Goal: Information Seeking & Learning: Check status

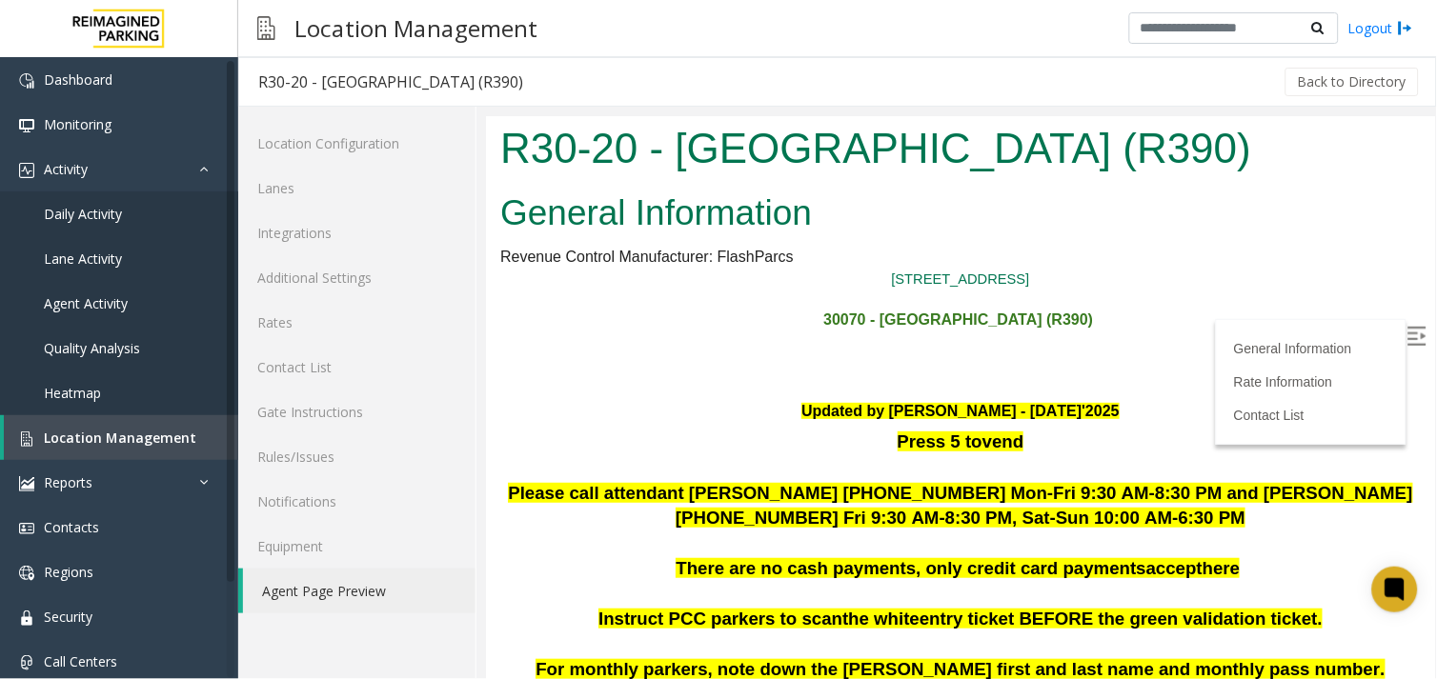
scroll to position [5521, 0]
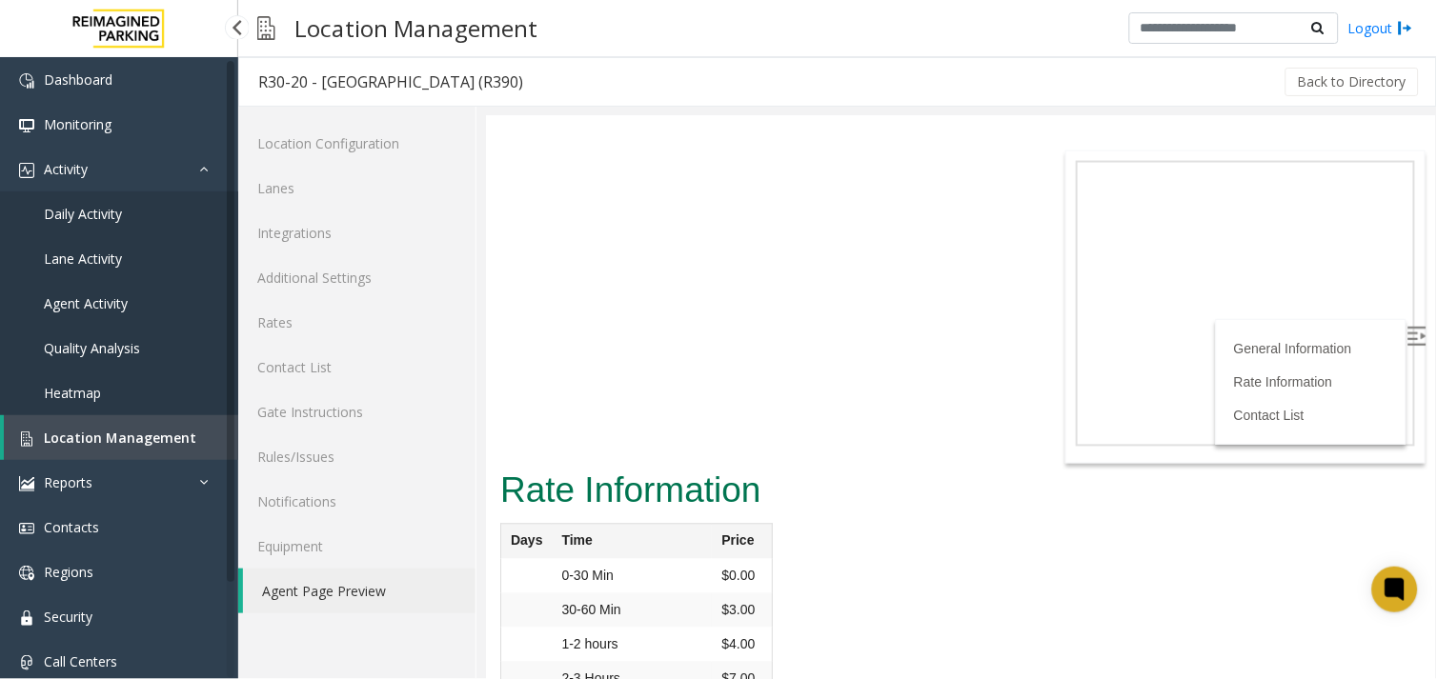
click at [103, 433] on span "Location Management" at bounding box center [120, 438] width 152 height 18
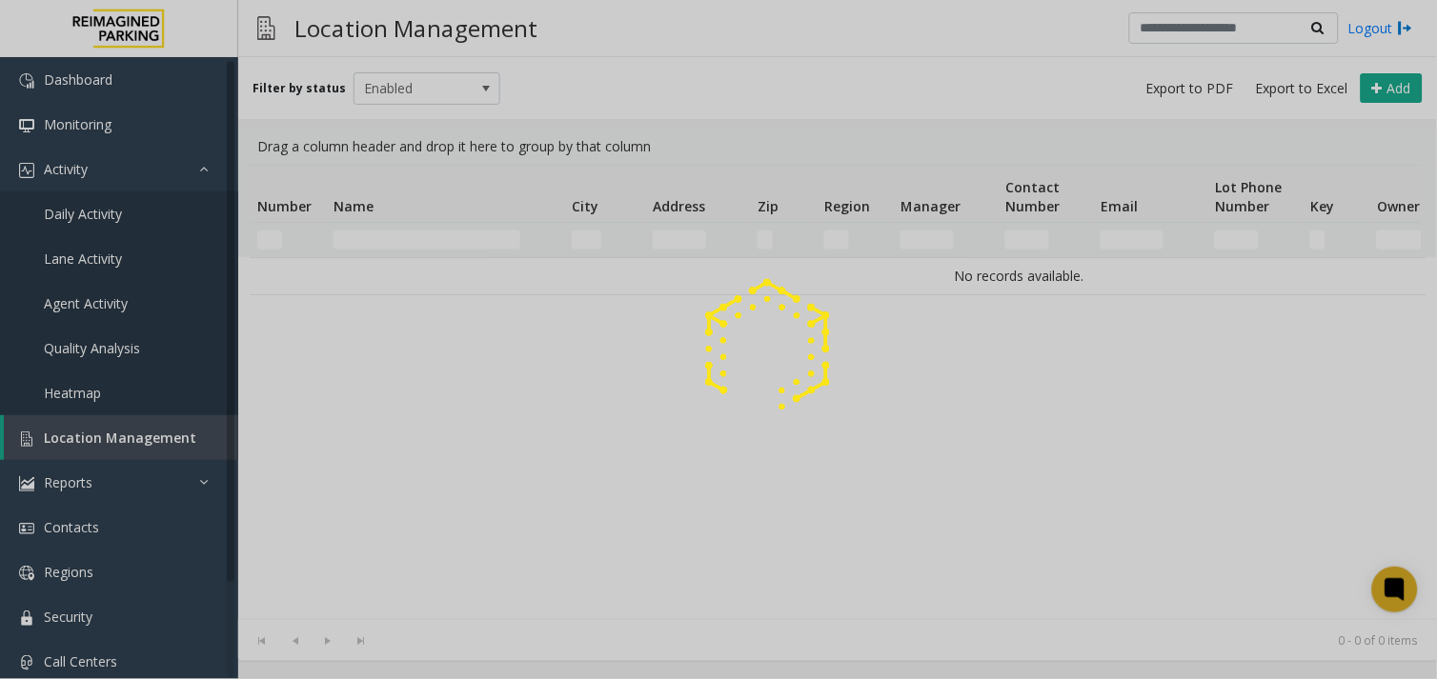
click at [395, 216] on div at bounding box center [718, 339] width 1437 height 679
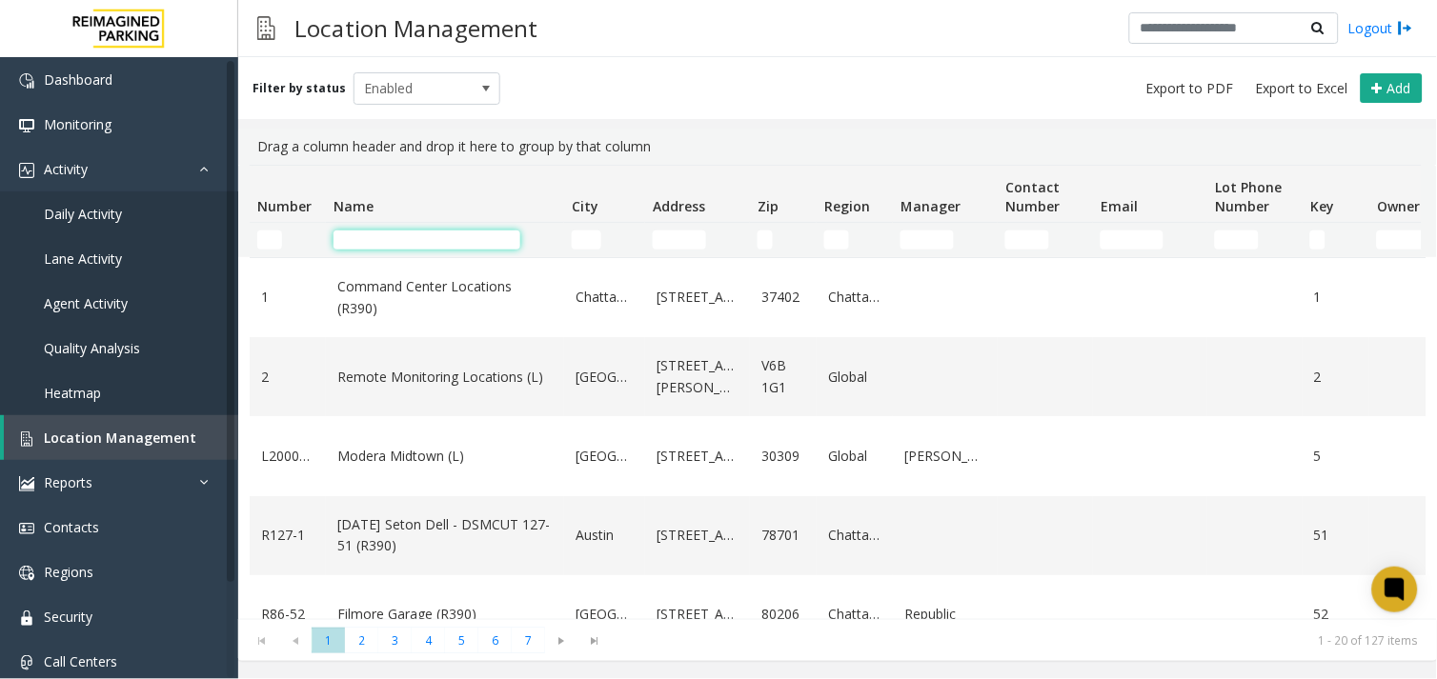
click at [391, 246] on input "Name Filter" at bounding box center [426, 240] width 187 height 19
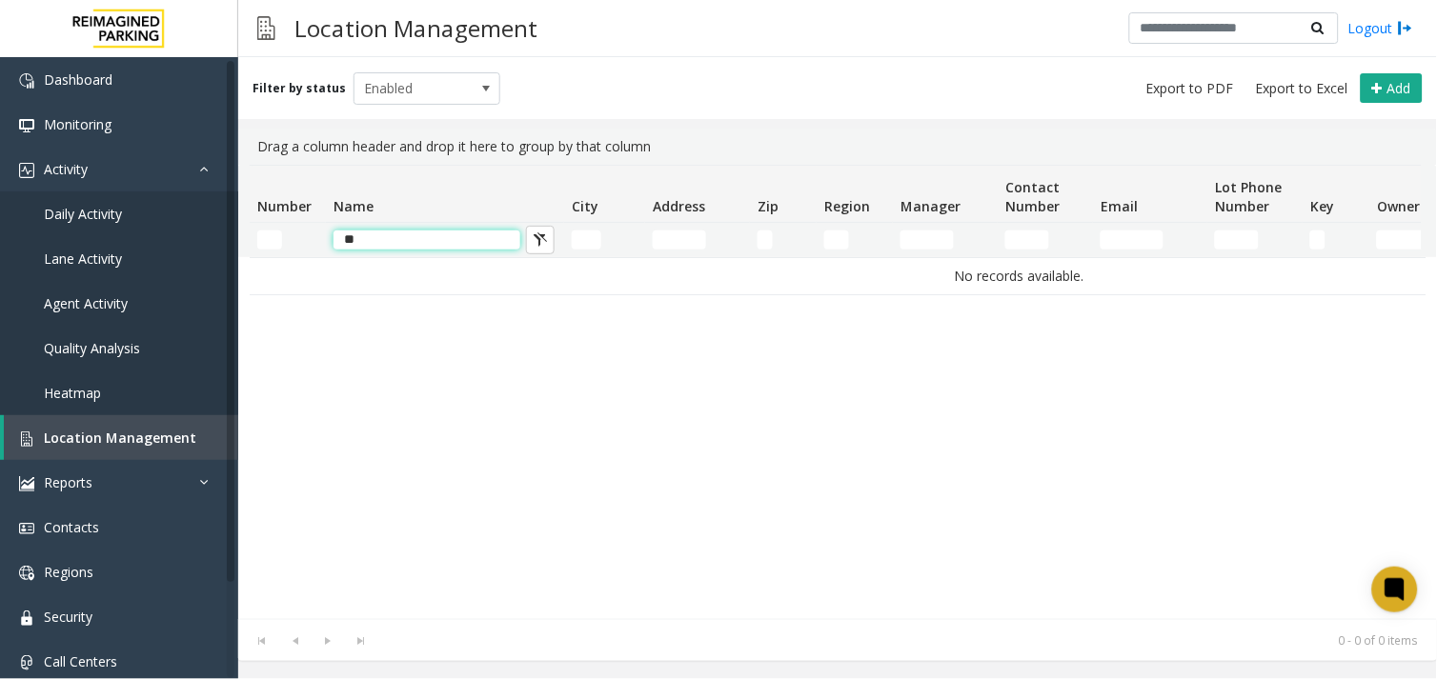
type input "*"
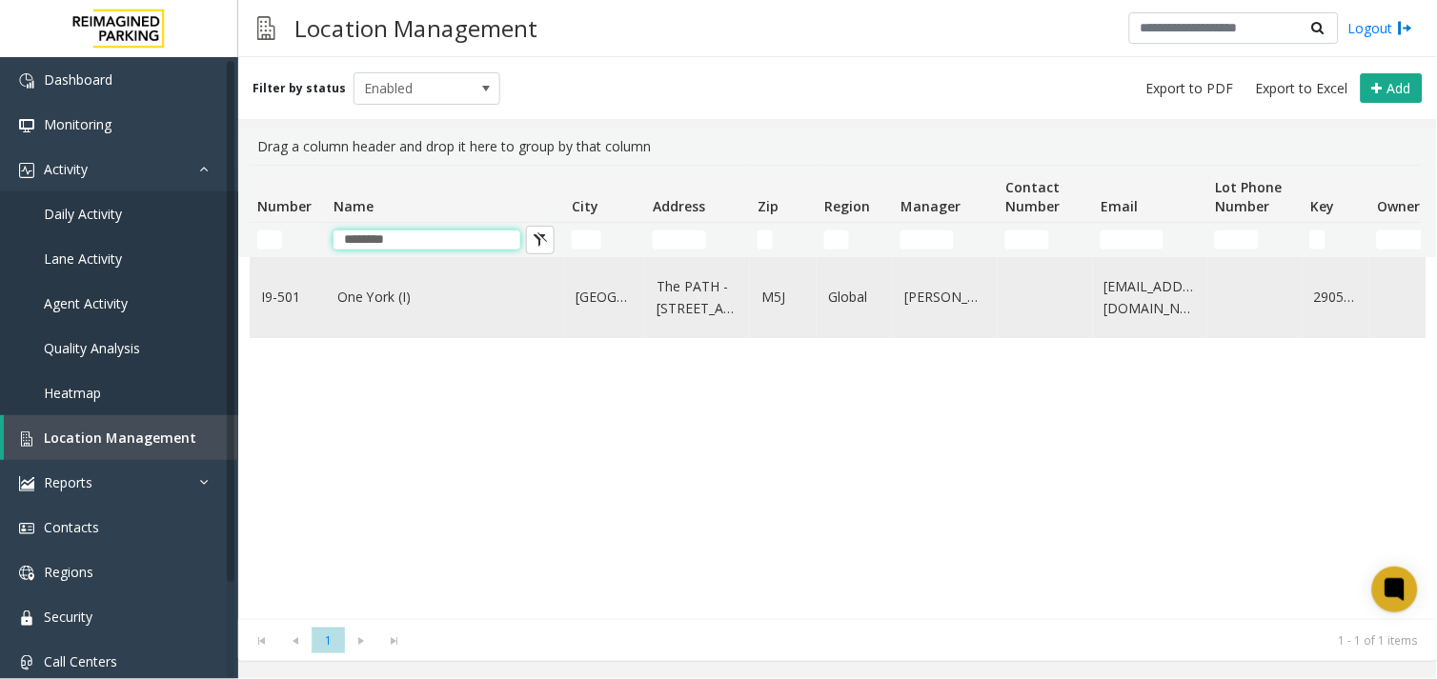
type input "********"
click at [408, 322] on td "One York (I)" at bounding box center [445, 297] width 238 height 79
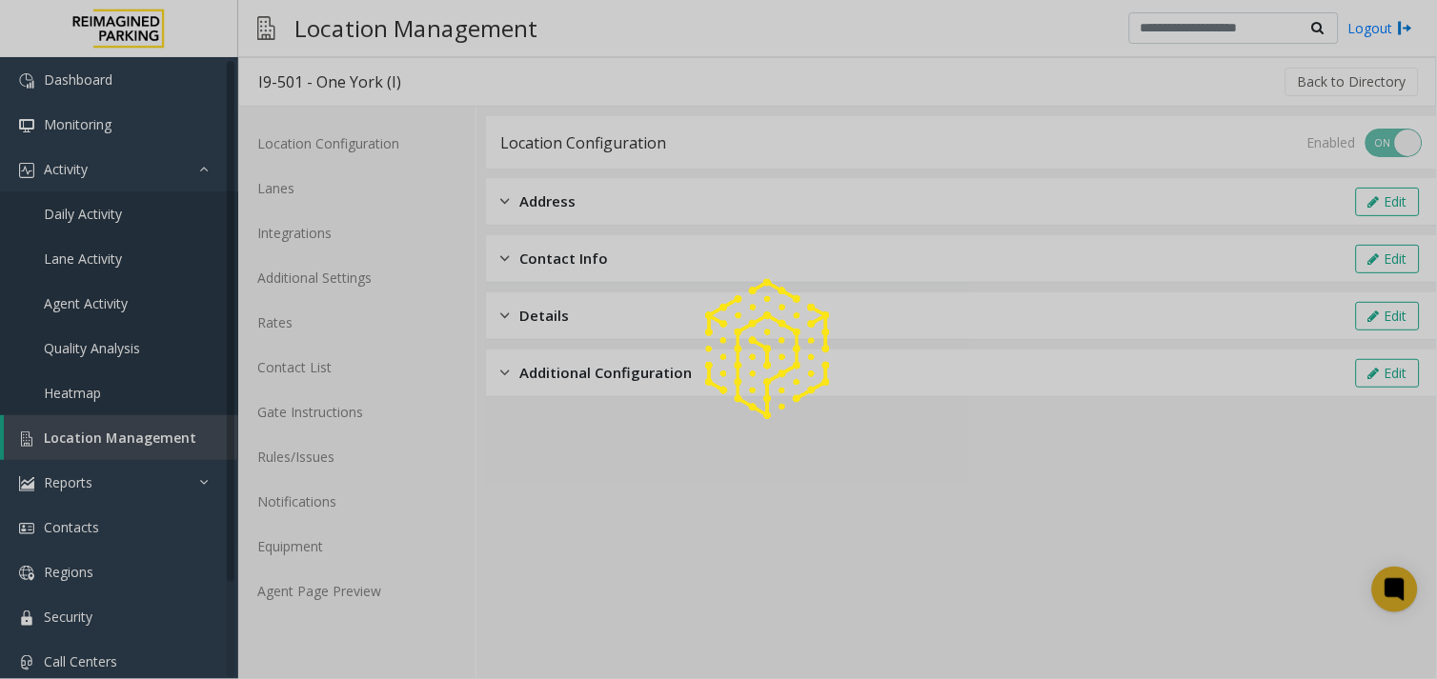
click at [336, 604] on div at bounding box center [718, 339] width 1437 height 679
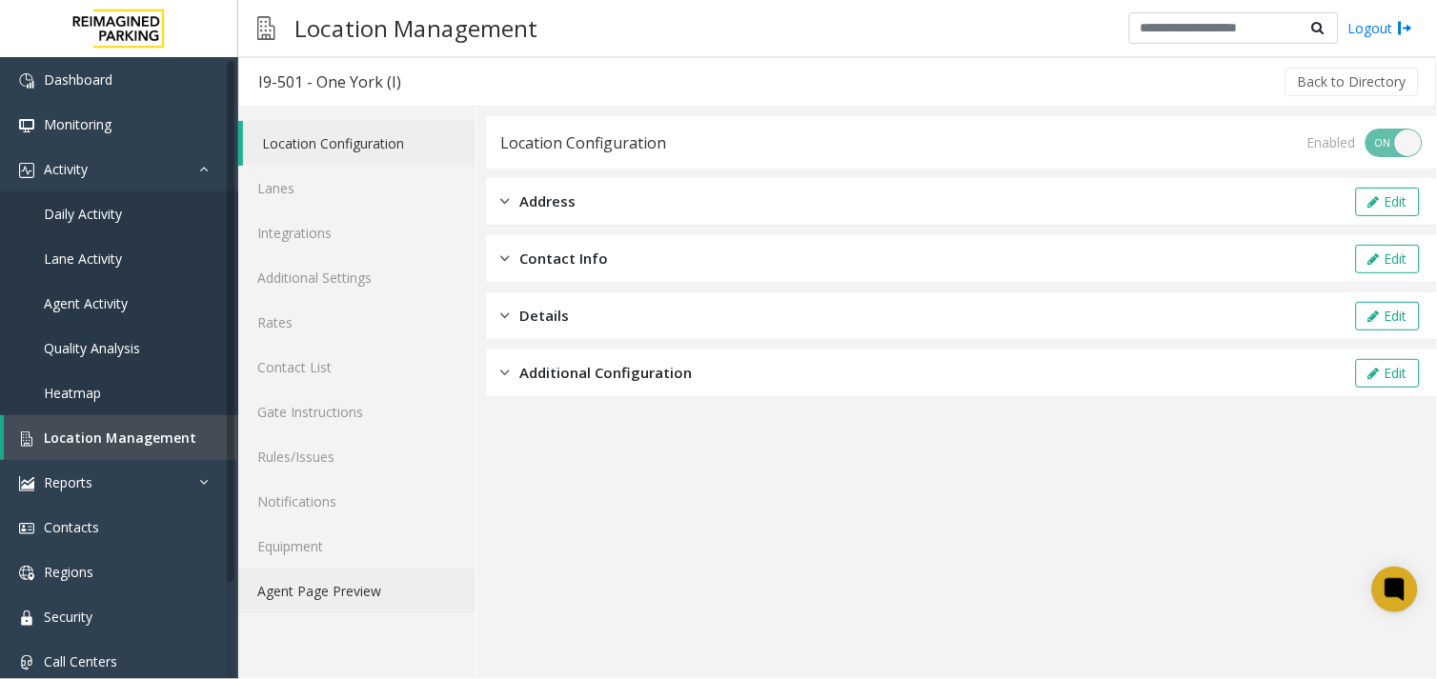
click at [336, 604] on link "Agent Page Preview" at bounding box center [356, 591] width 237 height 45
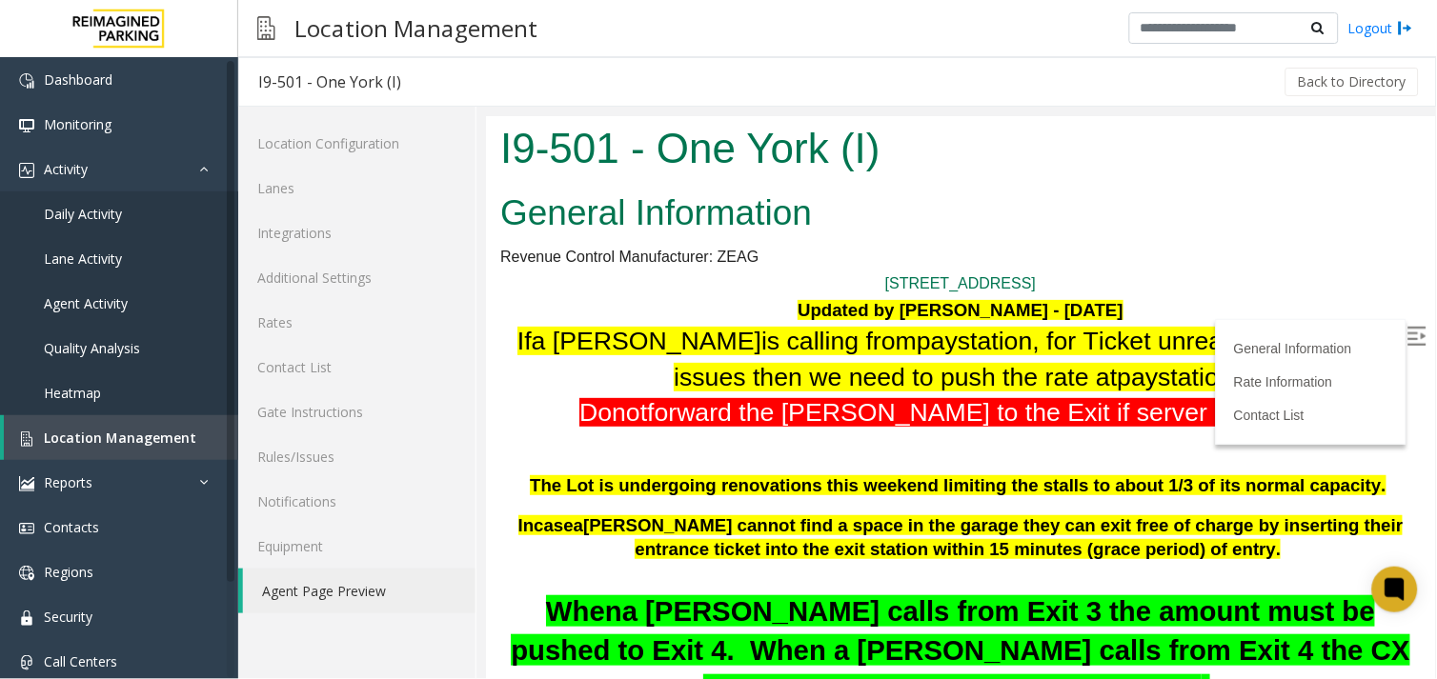
scroll to position [1164, 0]
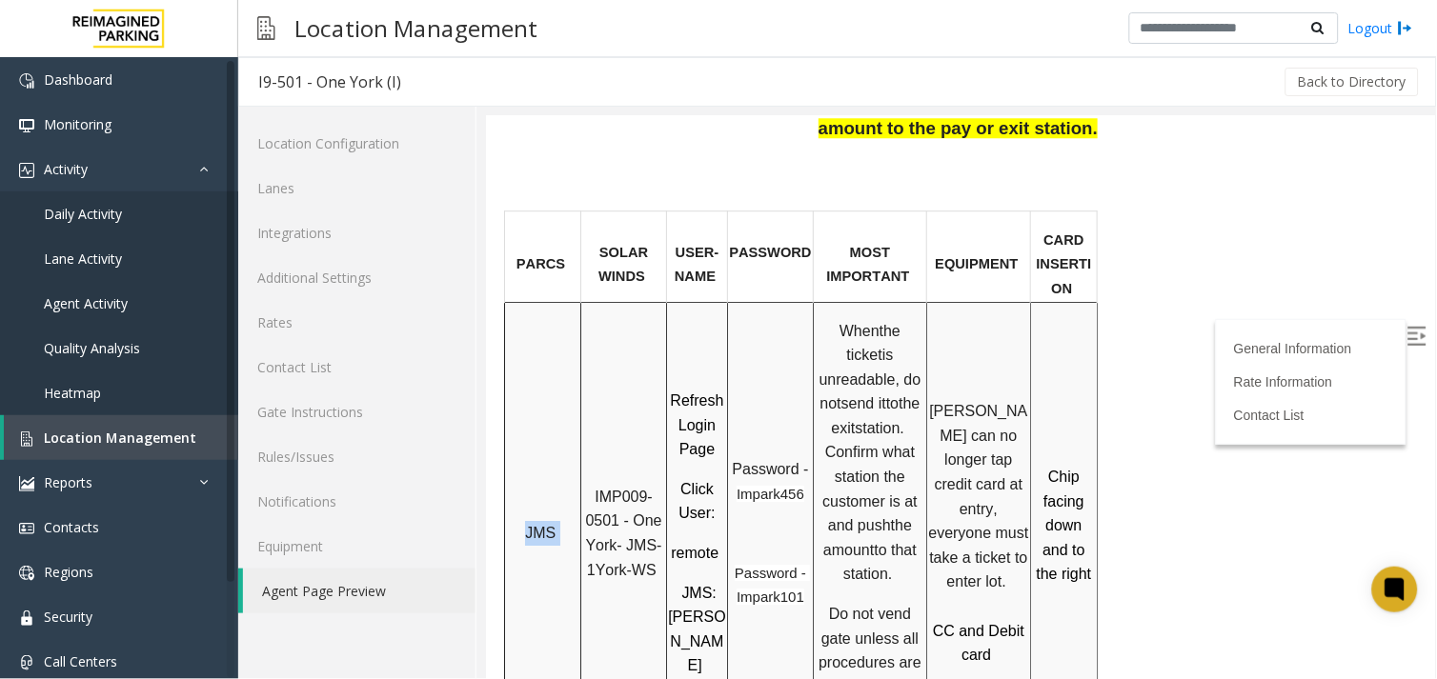
drag, startPoint x: 518, startPoint y: 423, endPoint x: 561, endPoint y: 415, distance: 43.5
click at [561, 520] on p "JMS" at bounding box center [541, 532] width 73 height 25
drag, startPoint x: 561, startPoint y: 415, endPoint x: 650, endPoint y: 516, distance: 134.3
click at [662, 542] on div at bounding box center [665, 525] width 7 height 448
drag, startPoint x: 594, startPoint y: 379, endPoint x: 618, endPoint y: 395, distance: 28.8
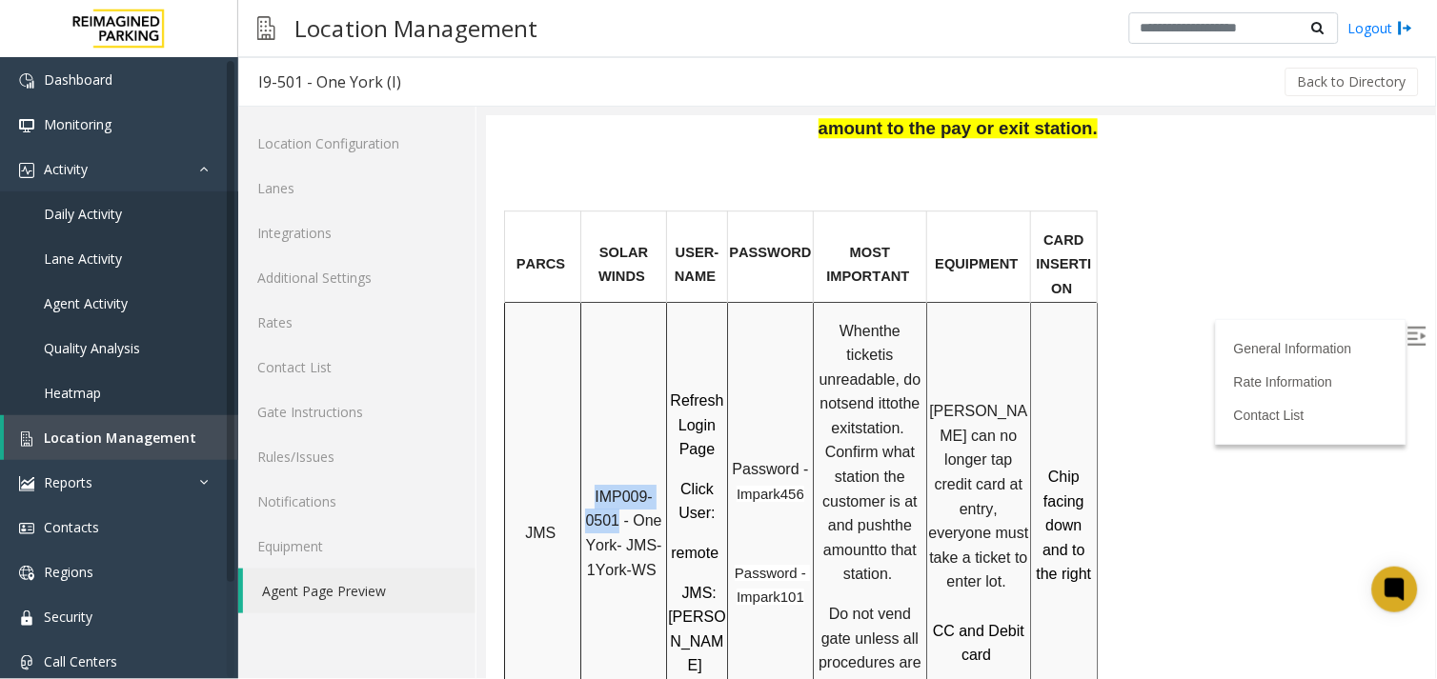
click at [618, 484] on p "IMP009-0501 - One York- JMS-1York-WS" at bounding box center [622, 532] width 83 height 97
copy span "IMP009-0501"
click at [647, 488] on span "IMP009-0501 - One York- JMS-1York-WS" at bounding box center [624, 533] width 81 height 90
drag, startPoint x: 660, startPoint y: 452, endPoint x: 626, endPoint y: 406, distance: 57.2
click at [626, 484] on p "IMP009-0501 - One York- JMS-1York-WS" at bounding box center [622, 532] width 83 height 97
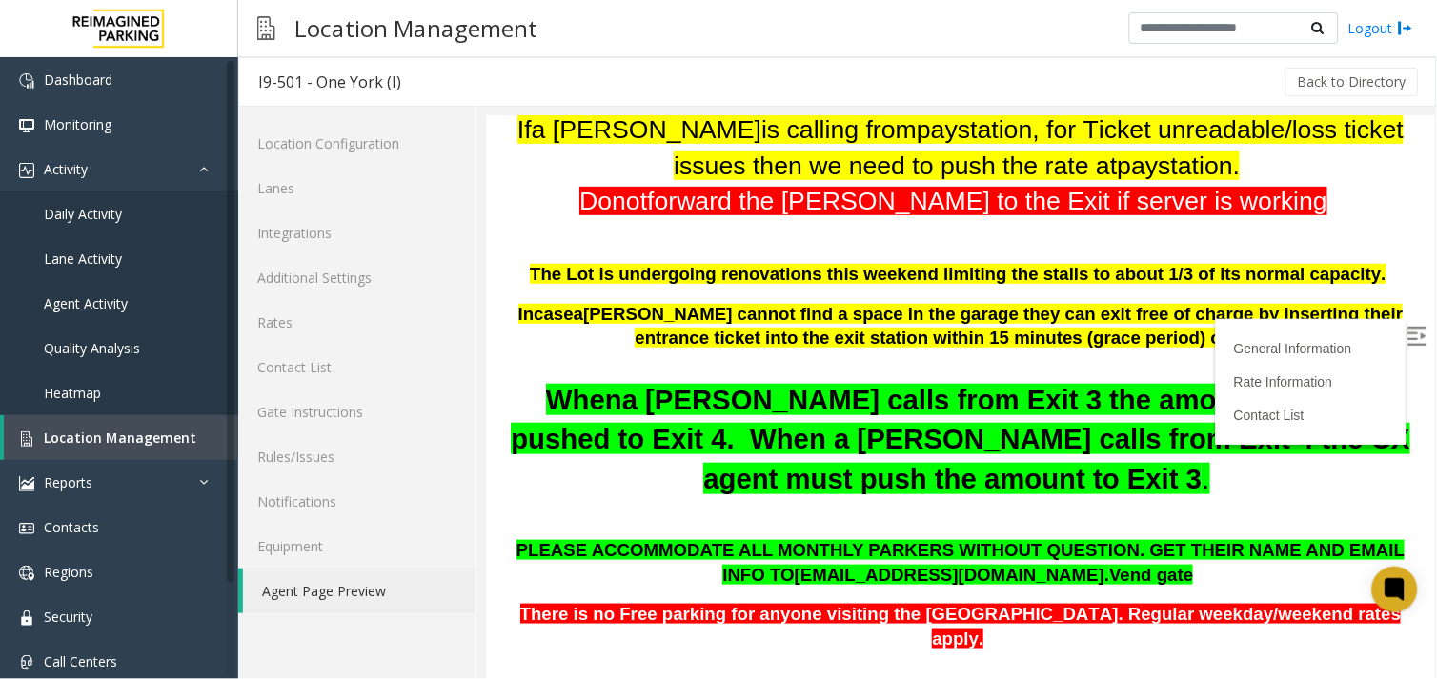
scroll to position [0, 0]
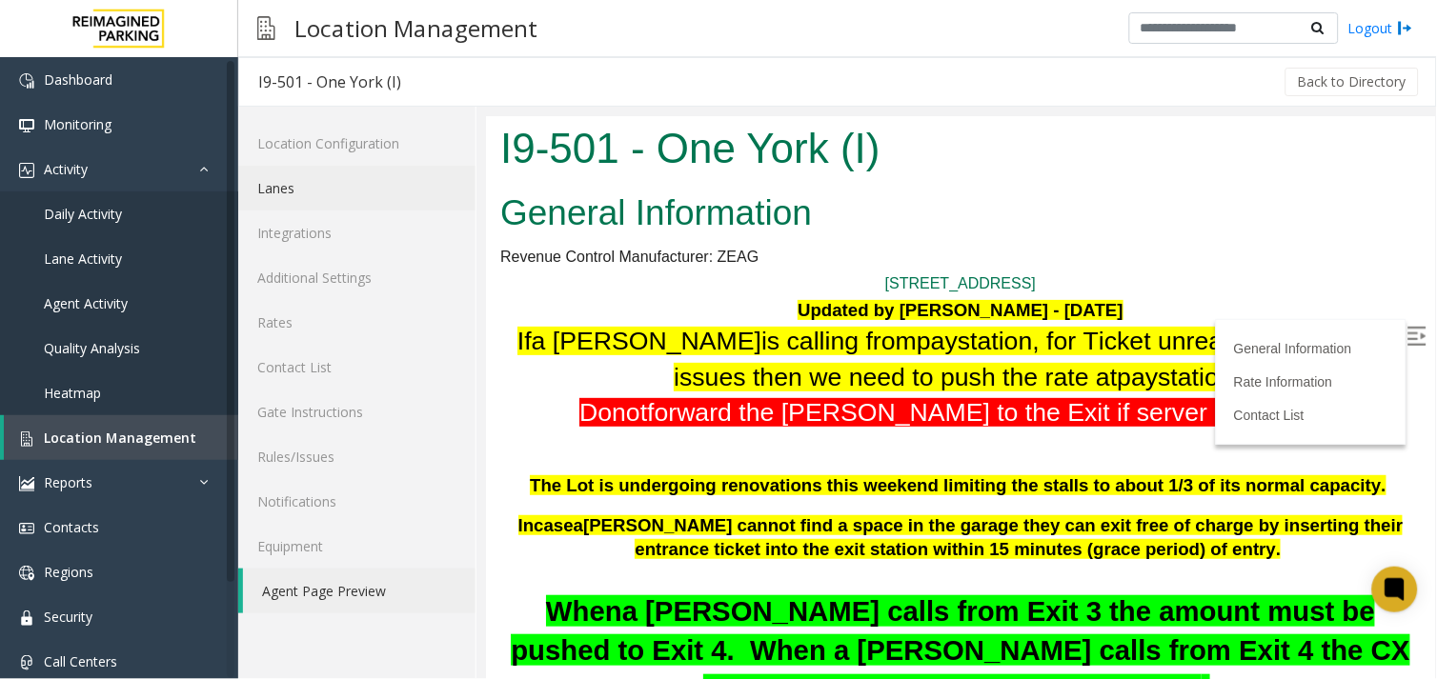
click at [421, 176] on link "Lanes" at bounding box center [356, 188] width 237 height 45
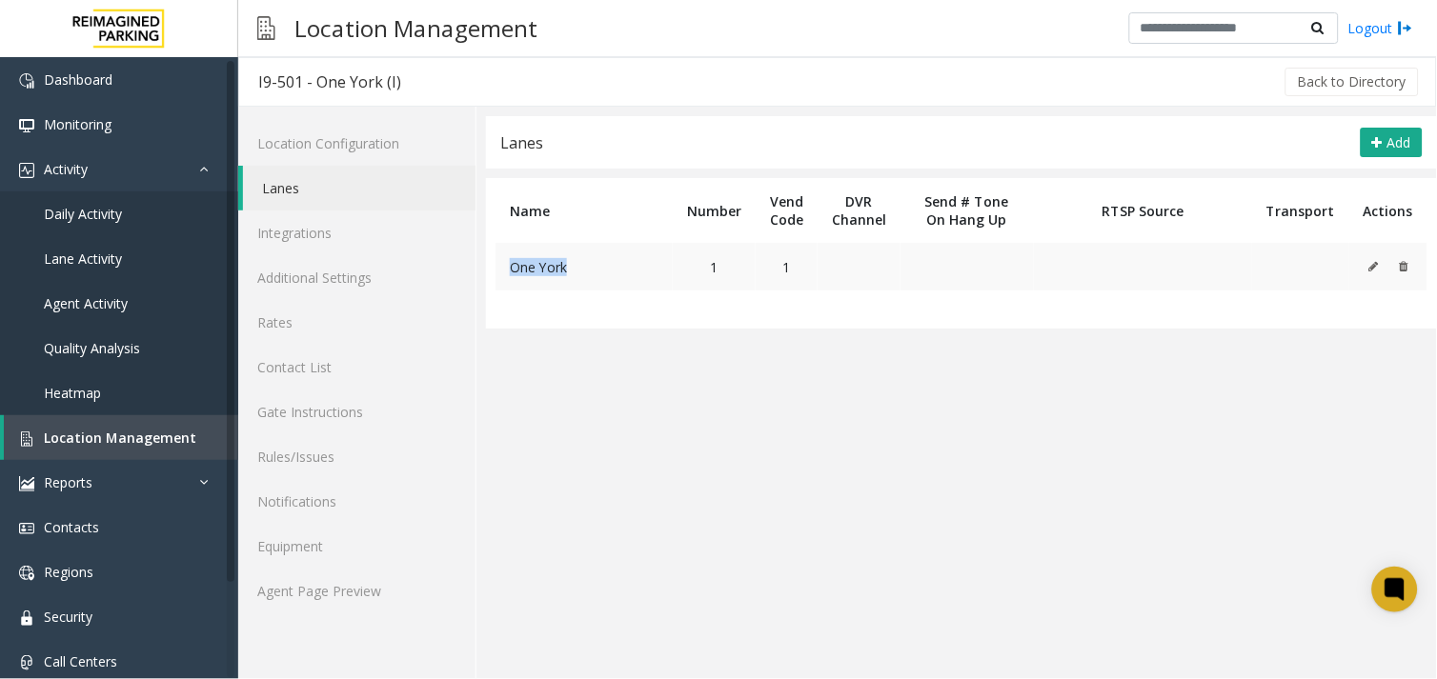
drag, startPoint x: 621, startPoint y: 271, endPoint x: 505, endPoint y: 272, distance: 116.2
click at [505, 272] on td "One York" at bounding box center [583, 267] width 177 height 48
click at [330, 312] on link "Rates" at bounding box center [356, 322] width 237 height 45
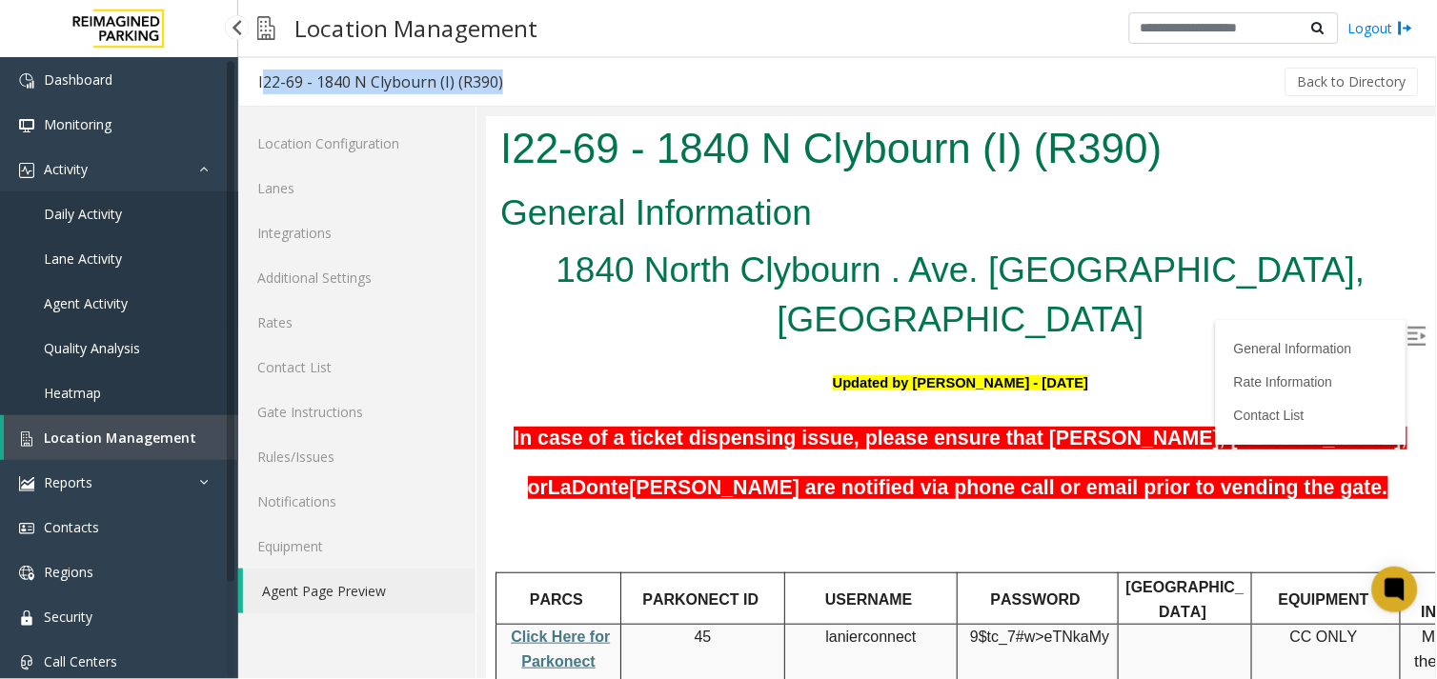
click at [79, 288] on link "Agent Activity" at bounding box center [119, 303] width 238 height 45
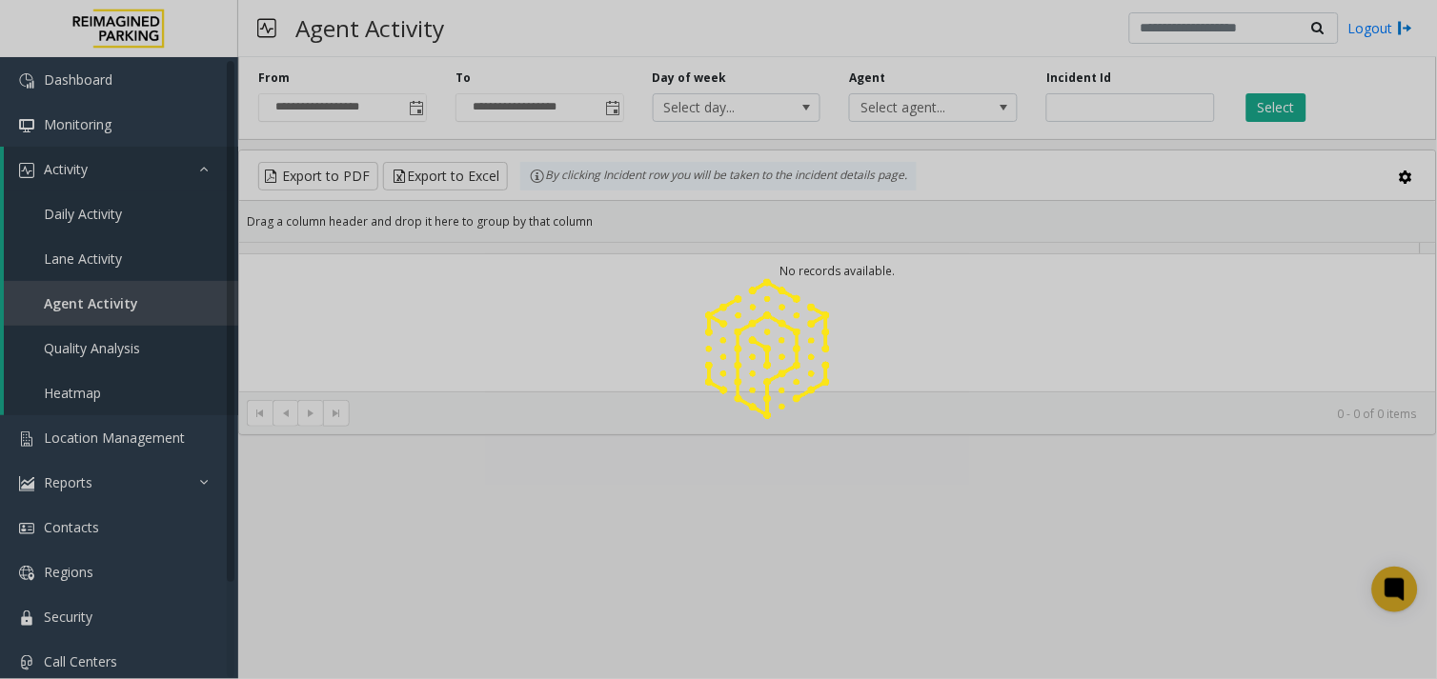
click at [393, 115] on div at bounding box center [718, 339] width 1437 height 679
click at [406, 110] on div at bounding box center [718, 339] width 1437 height 679
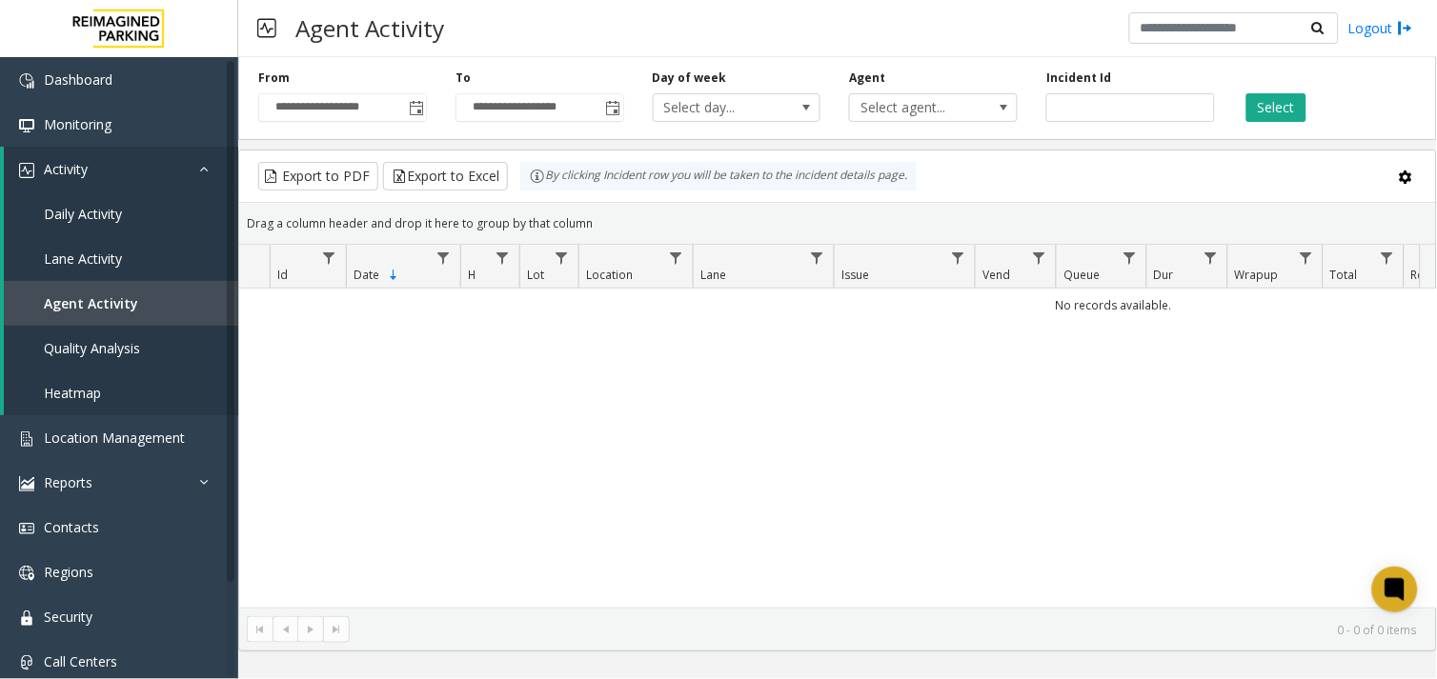
click at [406, 110] on span "Toggle popup" at bounding box center [415, 107] width 21 height 30
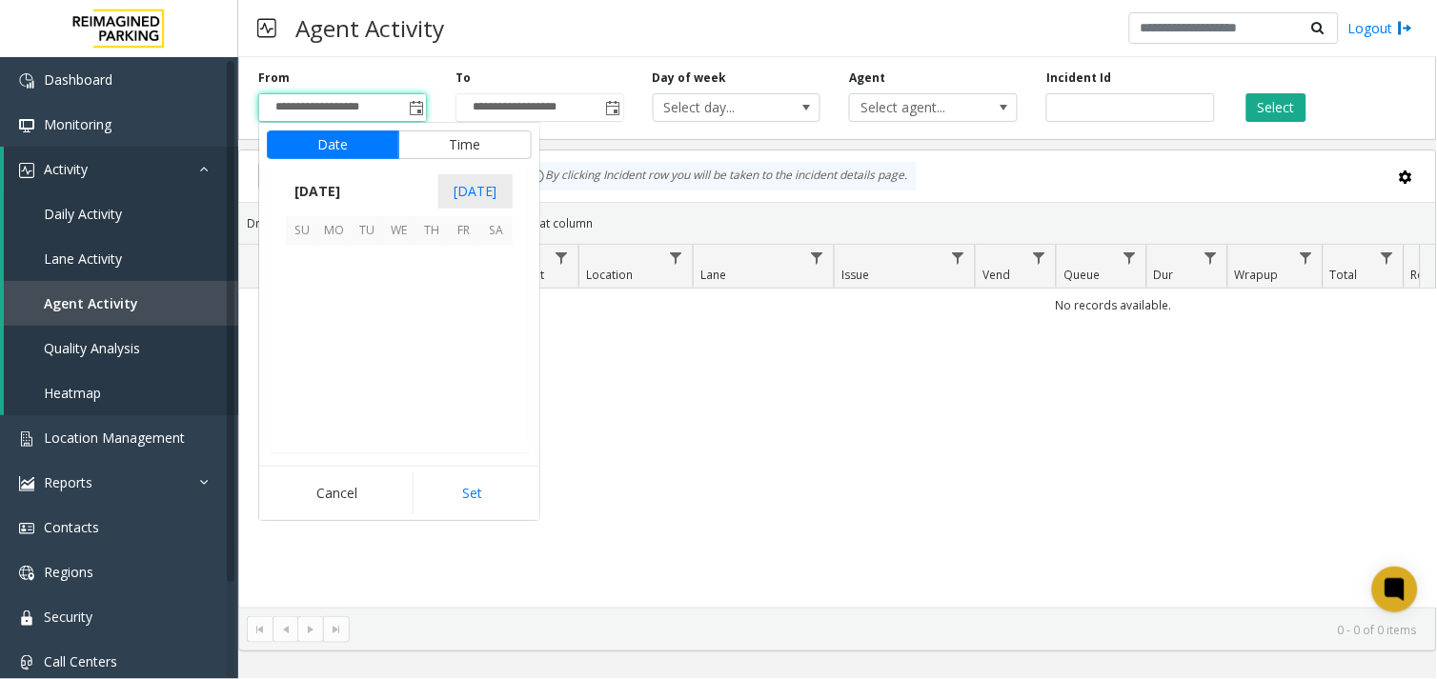
scroll to position [341864, 0]
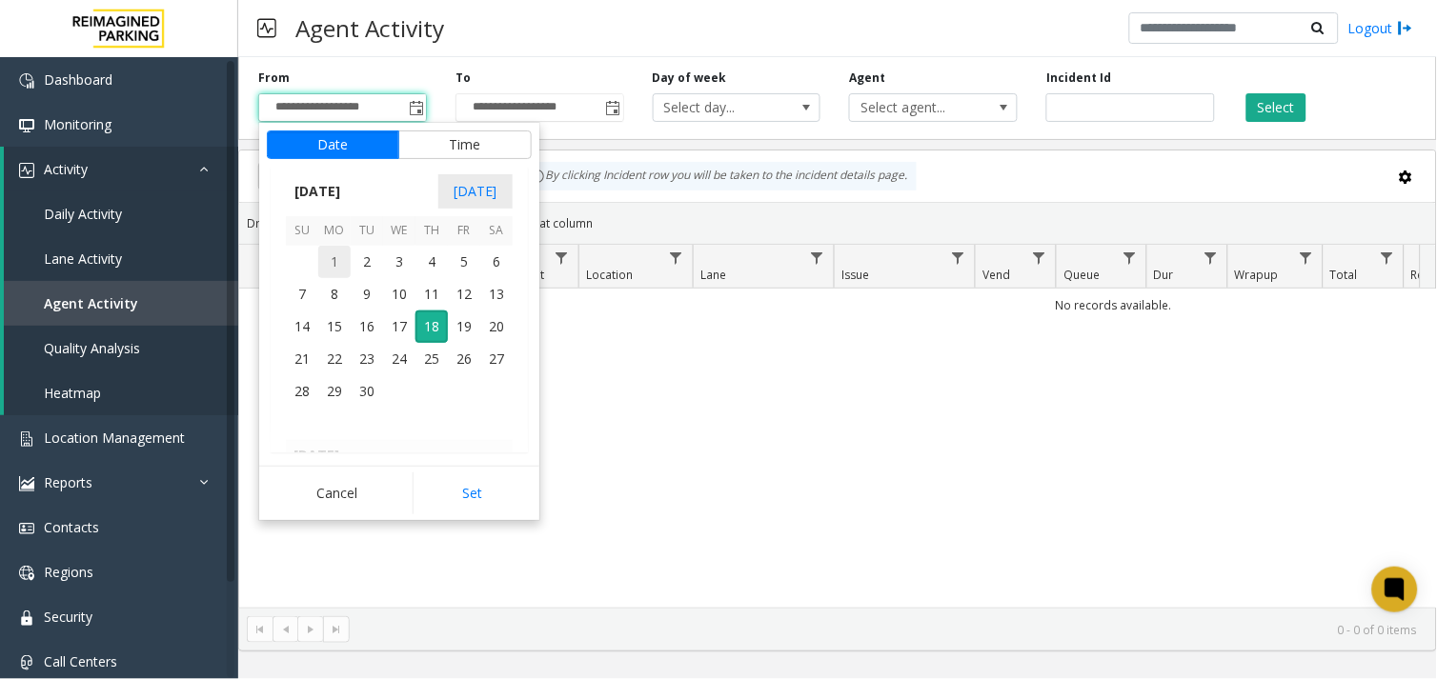
click at [330, 264] on span "1" at bounding box center [334, 262] width 32 height 32
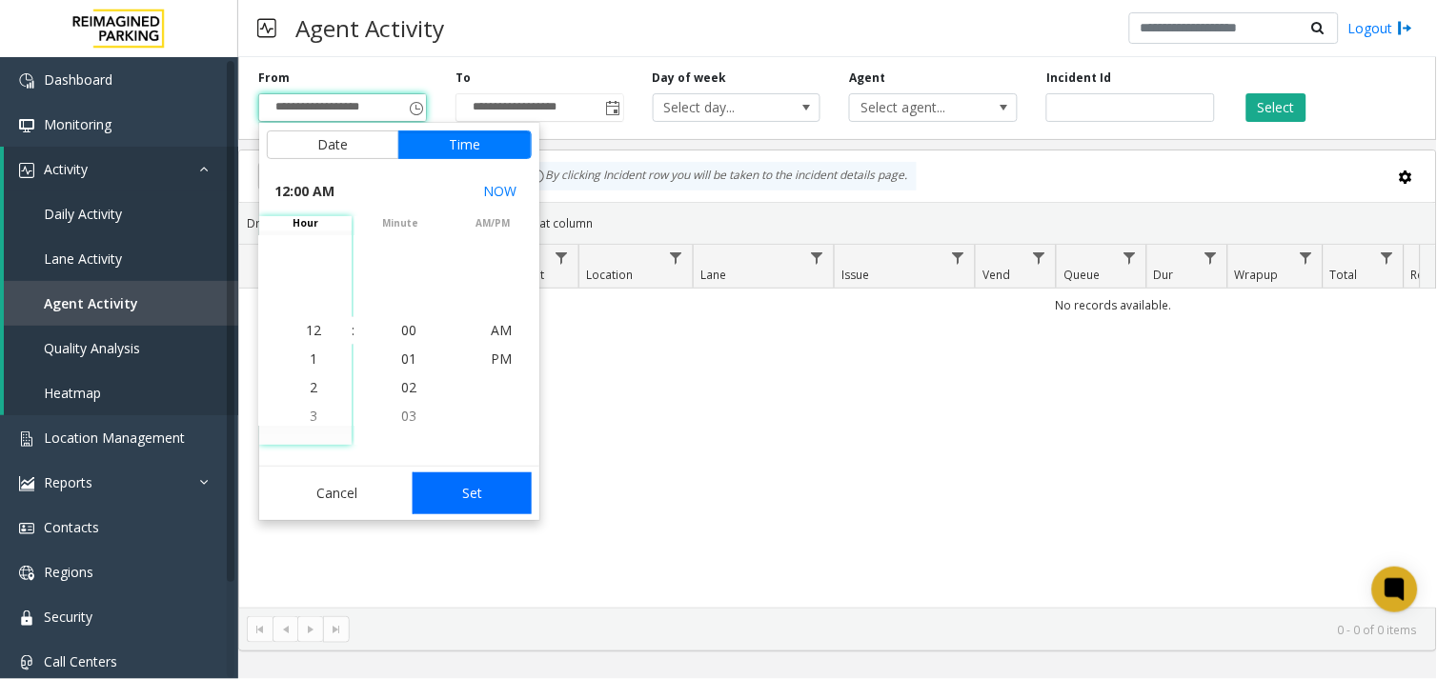
click at [478, 488] on button "Set" at bounding box center [473, 494] width 120 height 42
type input "**********"
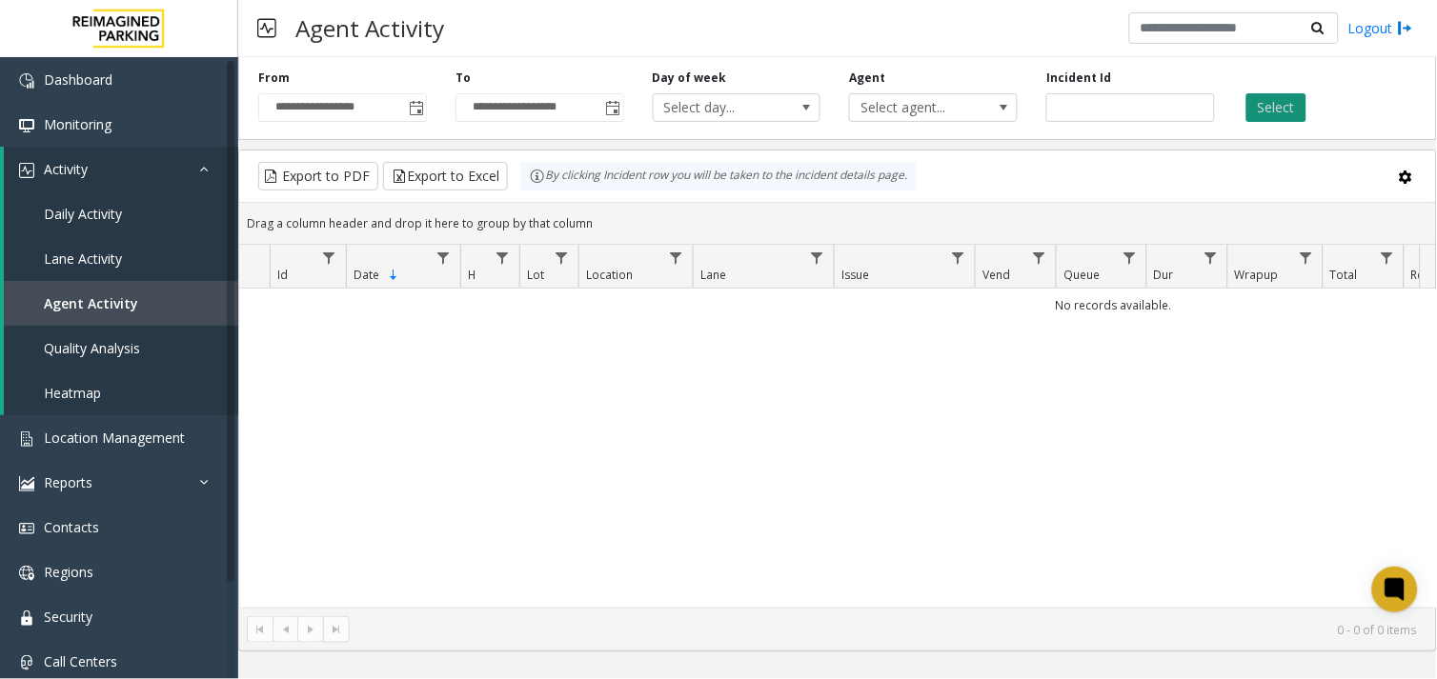
click at [1288, 108] on button "Select" at bounding box center [1276, 107] width 60 height 29
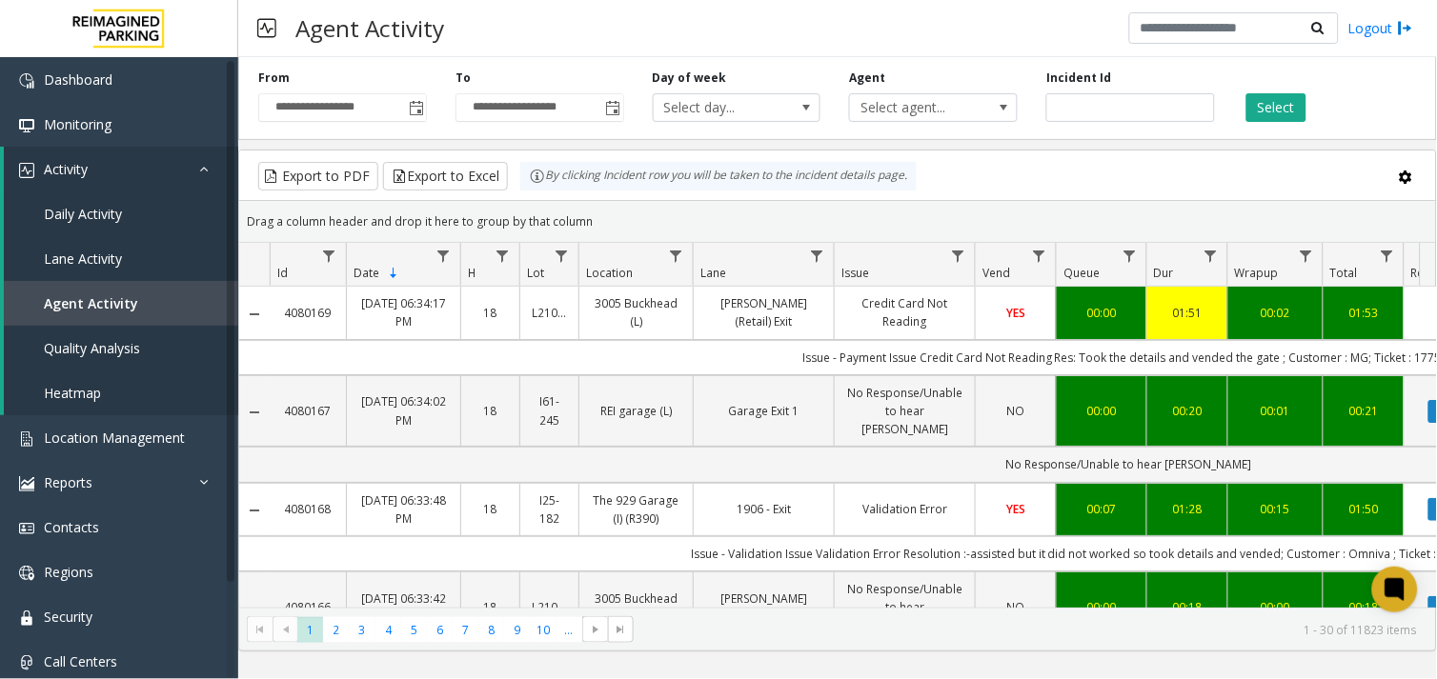
click at [673, 240] on kendo-grid-group-panel "Drag a column header and drop it here to group by that column" at bounding box center [837, 222] width 1197 height 42
click at [678, 252] on span "Data table" at bounding box center [675, 256] width 15 height 15
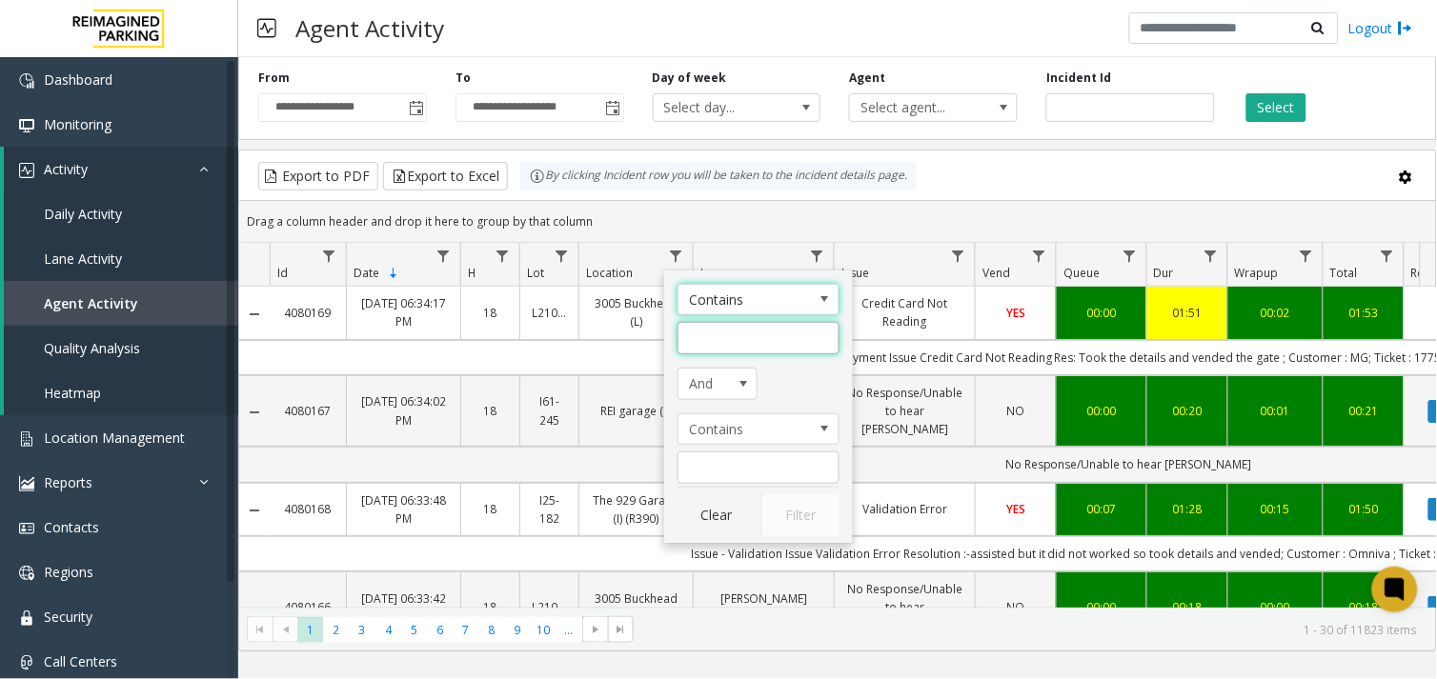
click at [725, 335] on input "Location Filter" at bounding box center [758, 338] width 162 height 32
type input "********"
click button "Filter" at bounding box center [800, 515] width 78 height 42
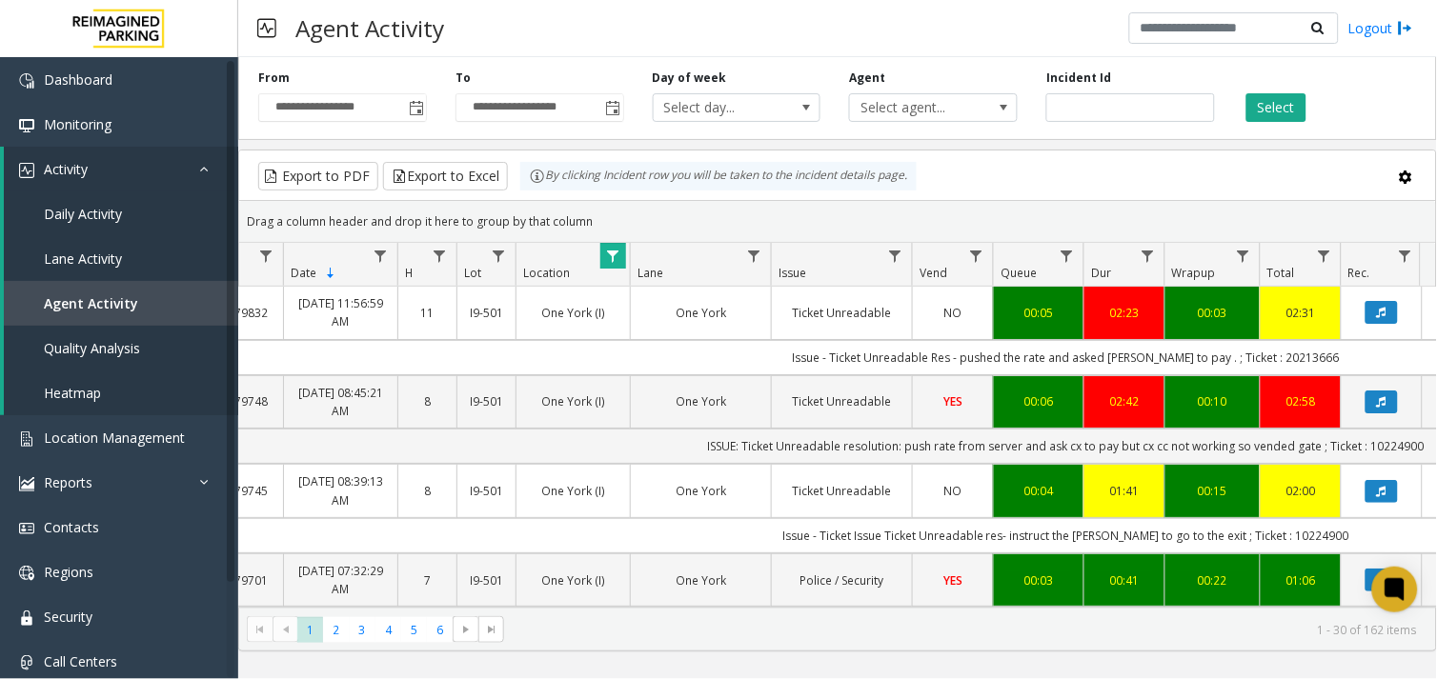
scroll to position [0, 168]
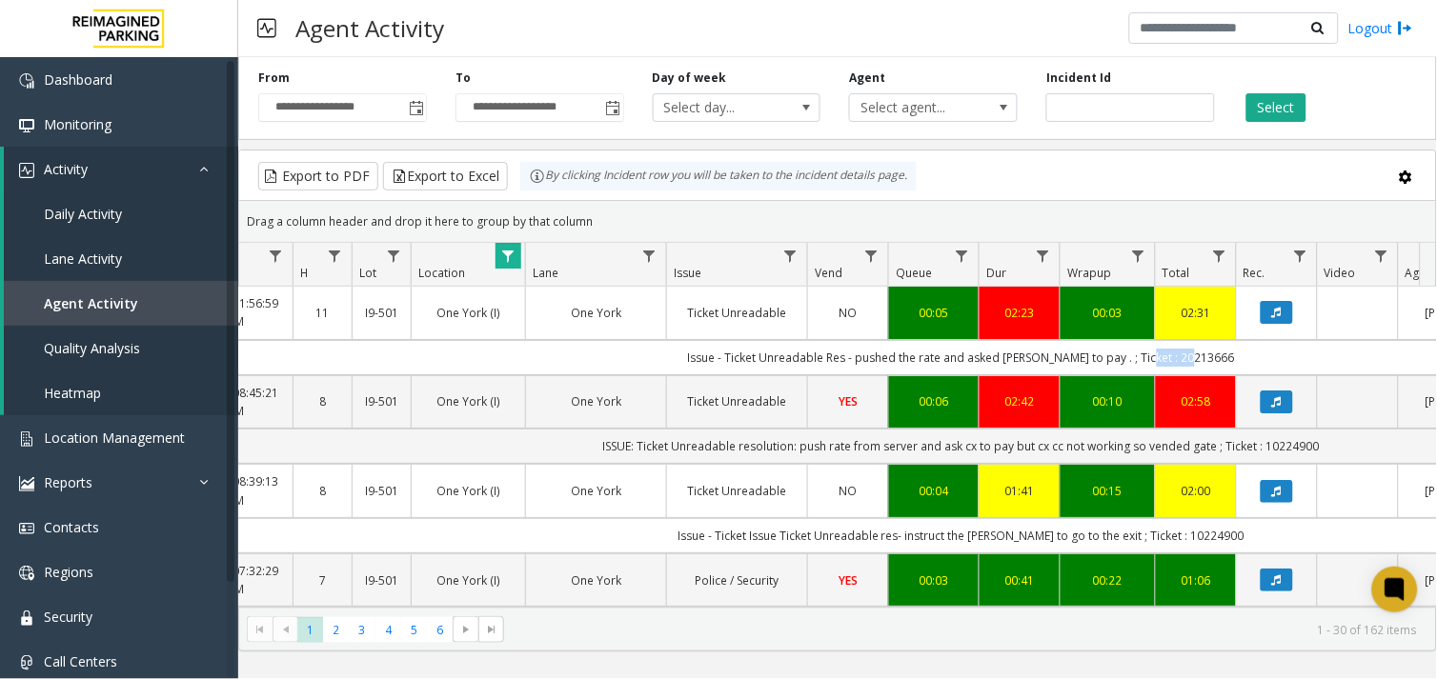
drag, startPoint x: 1233, startPoint y: 365, endPoint x: 1154, endPoint y: 350, distance: 80.5
click at [1154, 350] on td "Issue - Ticket Unreadable Res - pushed the rate and asked parker to pay . ; Tic…" at bounding box center [961, 357] width 1718 height 35
copy td "20213666"
click at [73, 433] on span "Location Management" at bounding box center [114, 438] width 141 height 18
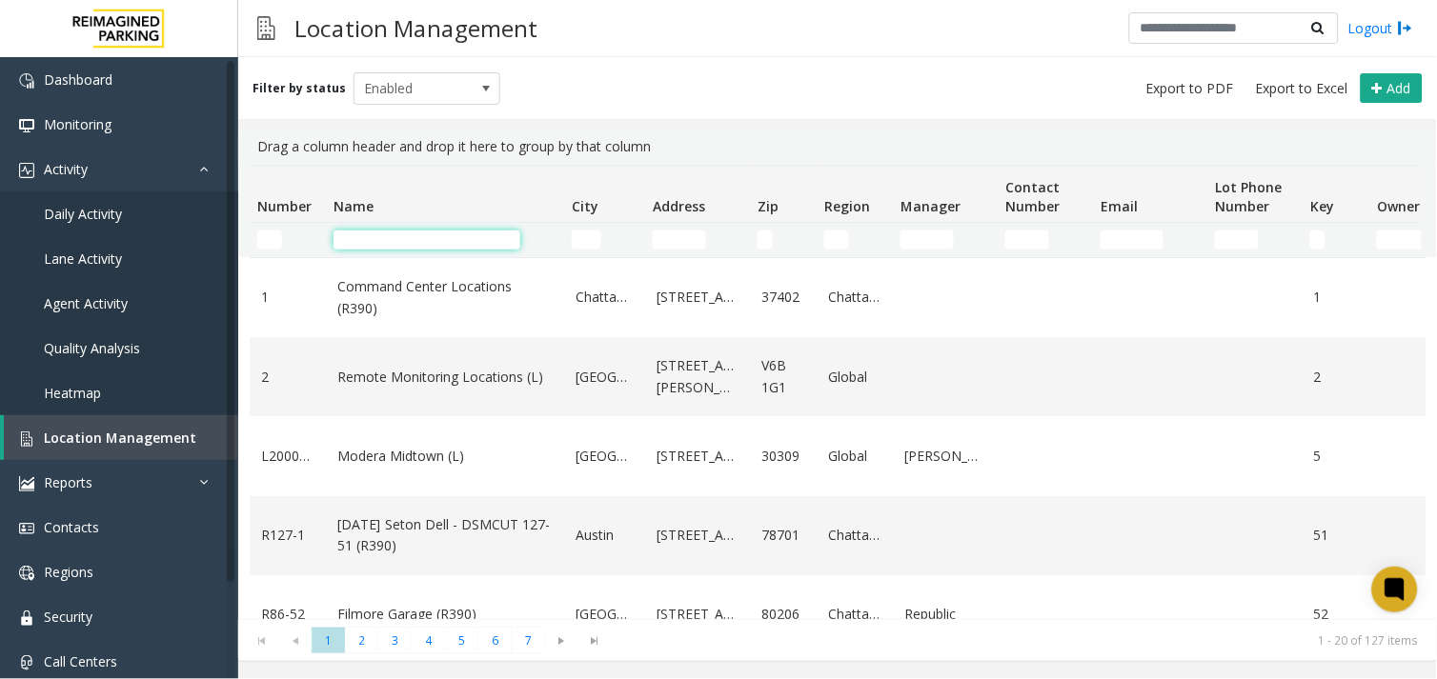
click at [429, 246] on input "Name Filter" at bounding box center [426, 240] width 187 height 19
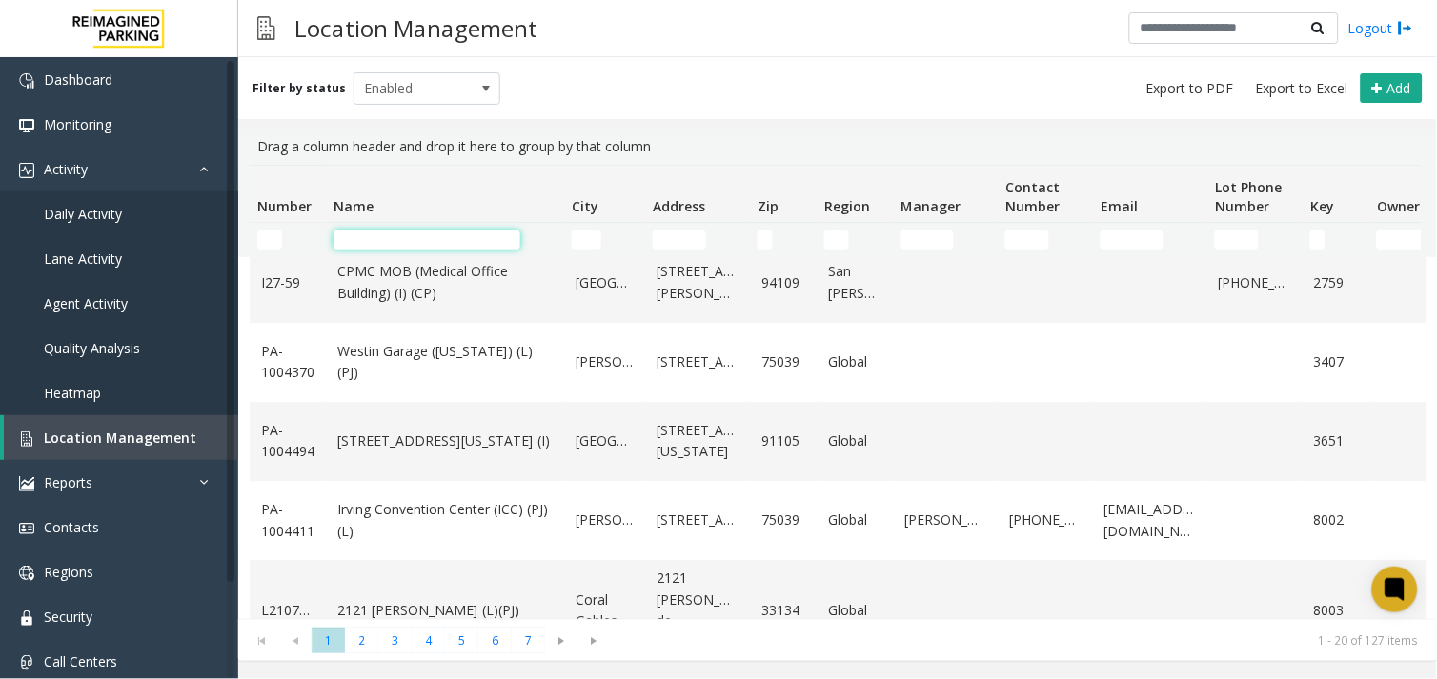
scroll to position [1240, 0]
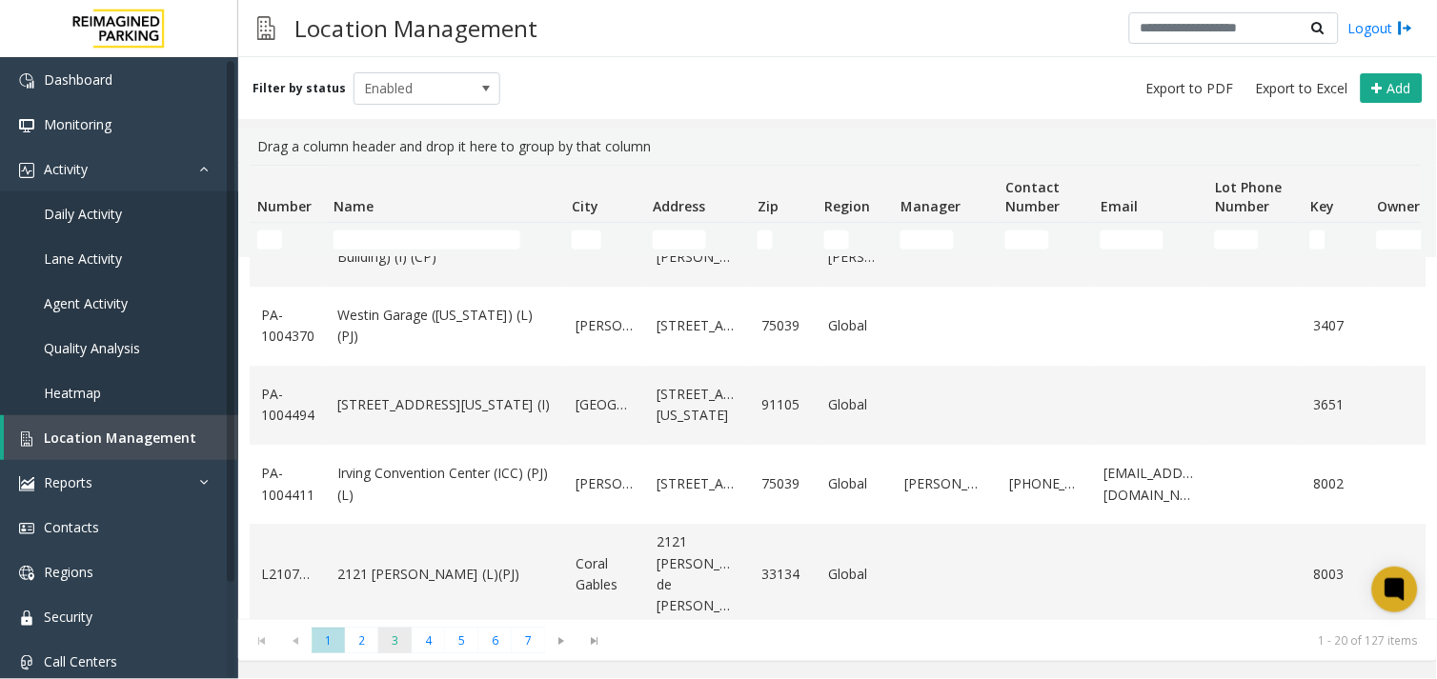
click at [379, 638] on span "3" at bounding box center [394, 641] width 33 height 26
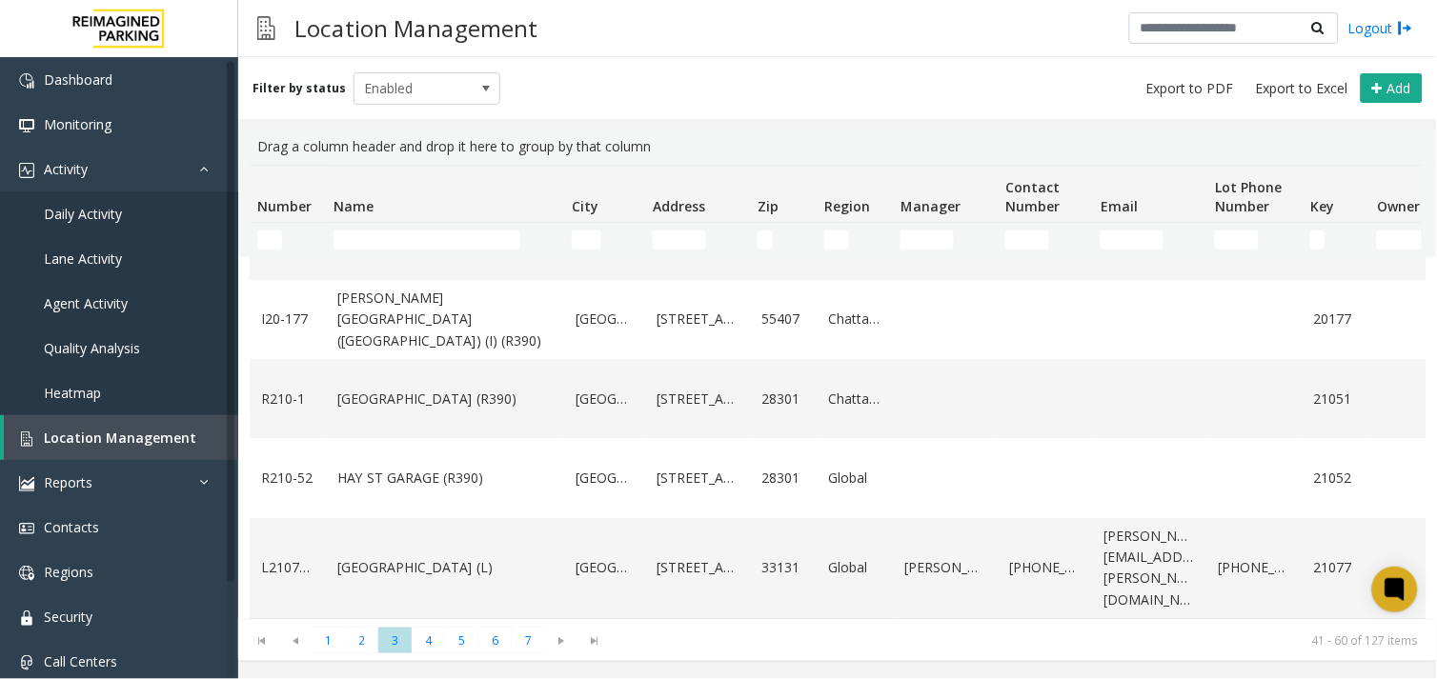
scroll to position [1326, 0]
click at [415, 570] on link "One Biscayne Tower (L)" at bounding box center [444, 567] width 215 height 21
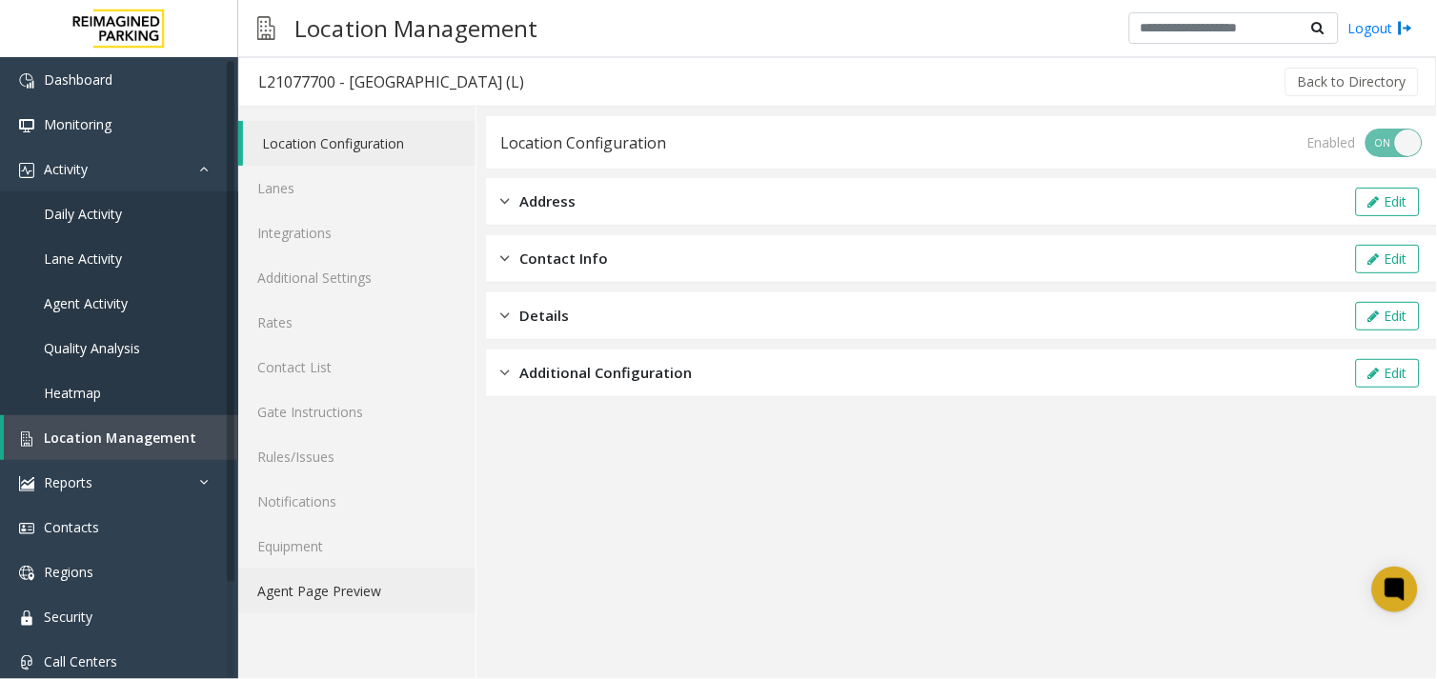
click at [375, 593] on link "Agent Page Preview" at bounding box center [356, 591] width 237 height 45
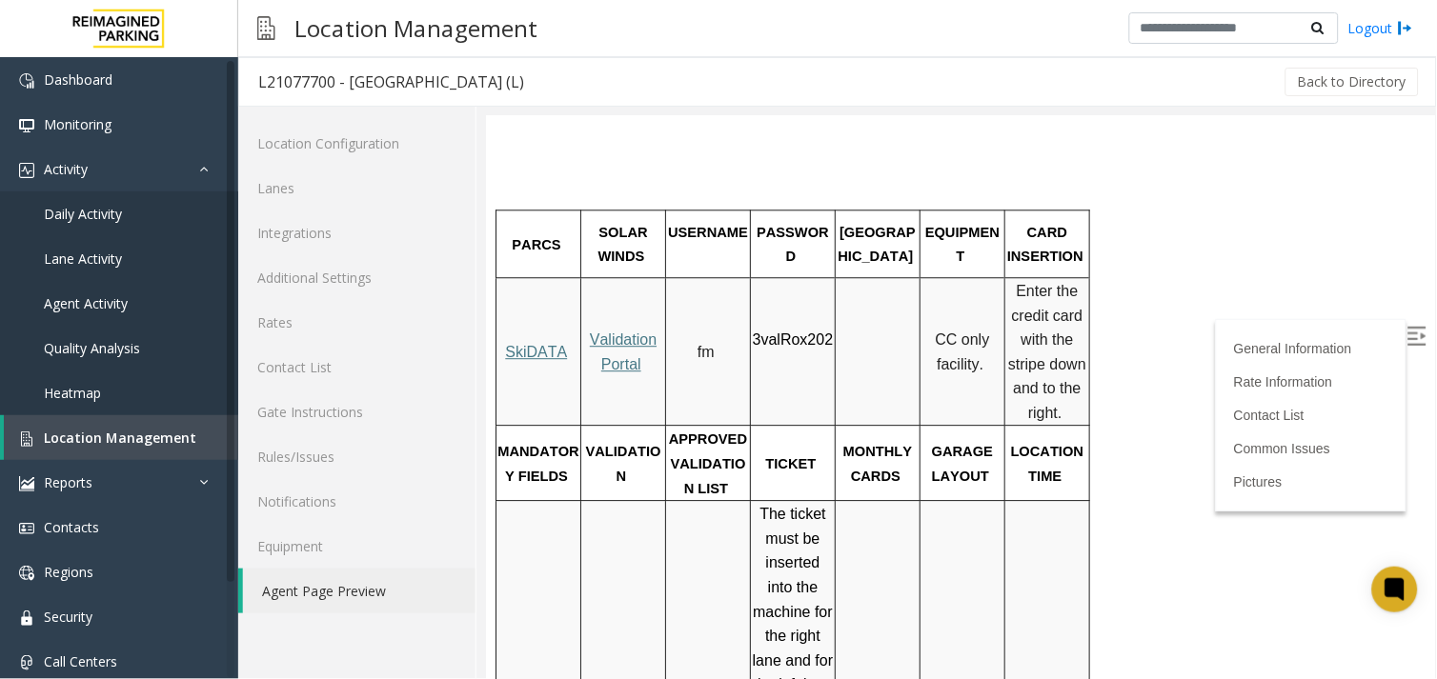
scroll to position [1058, 0]
click at [115, 434] on span "Location Management" at bounding box center [120, 438] width 152 height 18
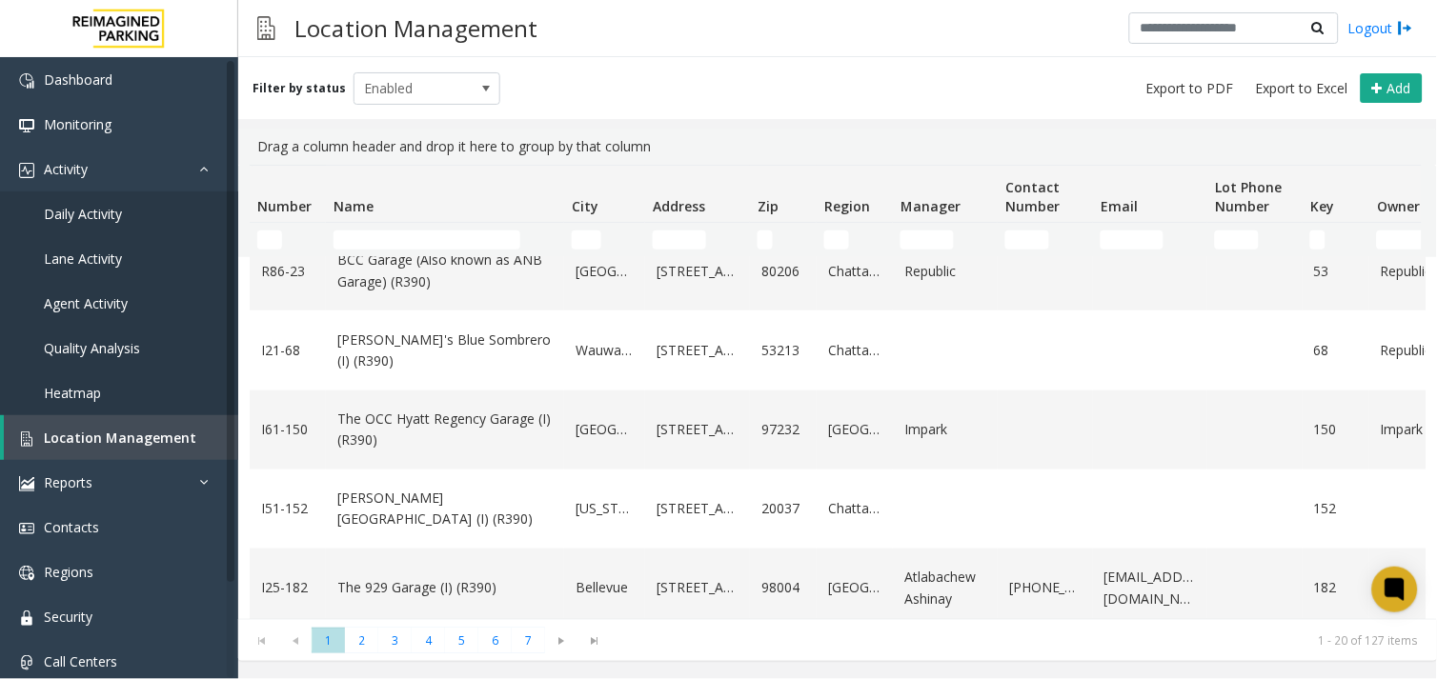
scroll to position [1240, 0]
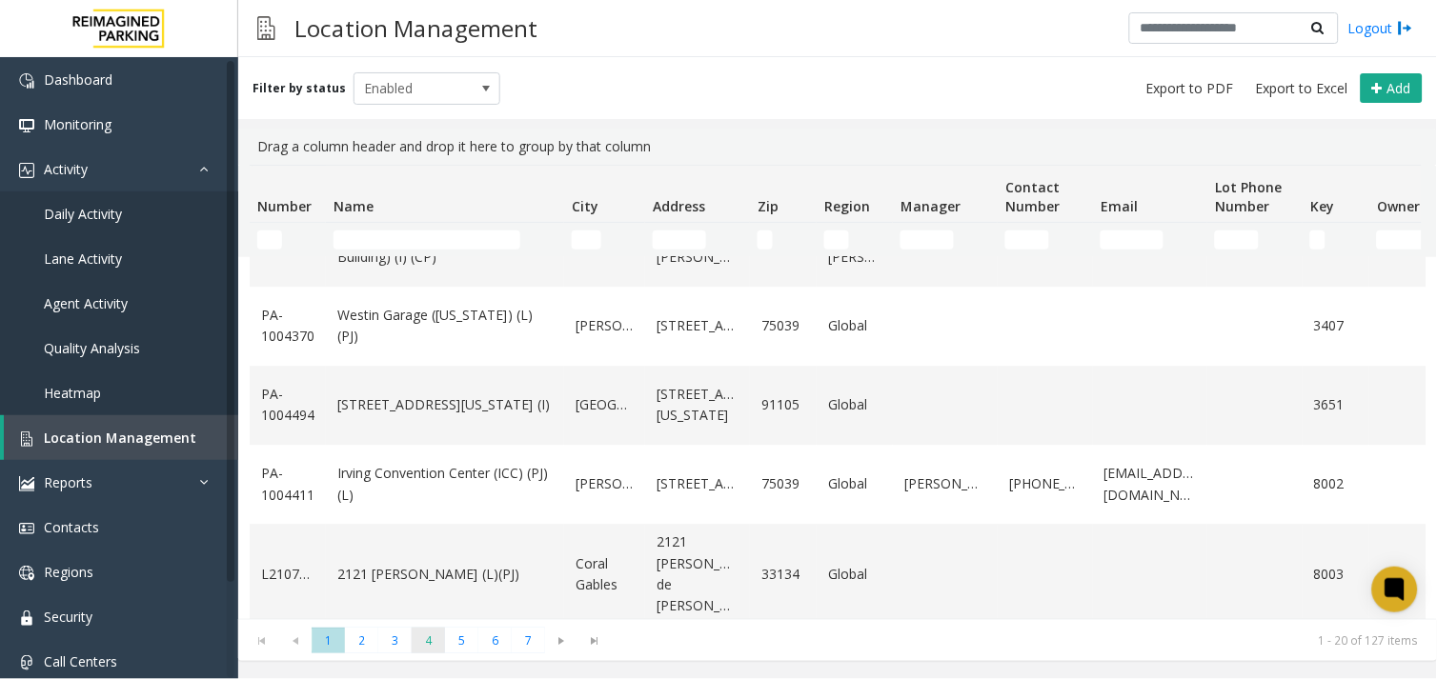
click at [426, 635] on span "4" at bounding box center [428, 641] width 33 height 26
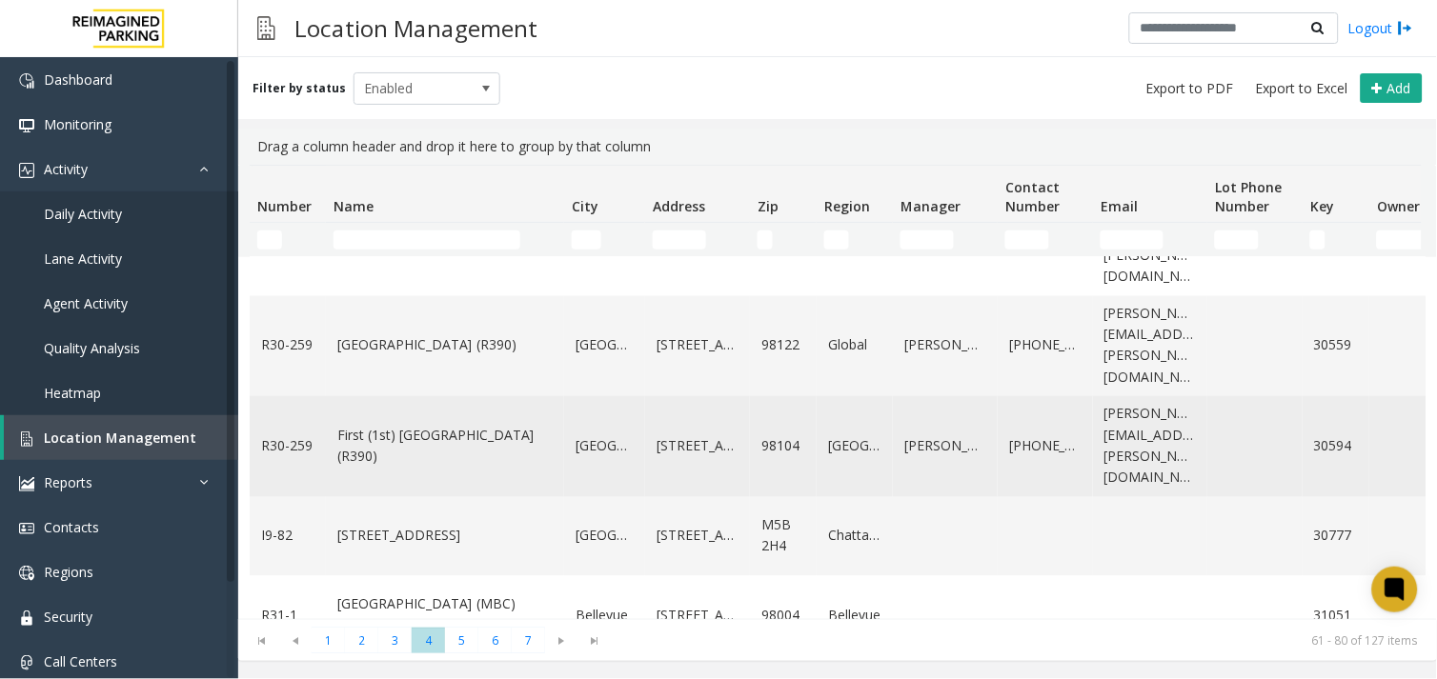
scroll to position [953, 0]
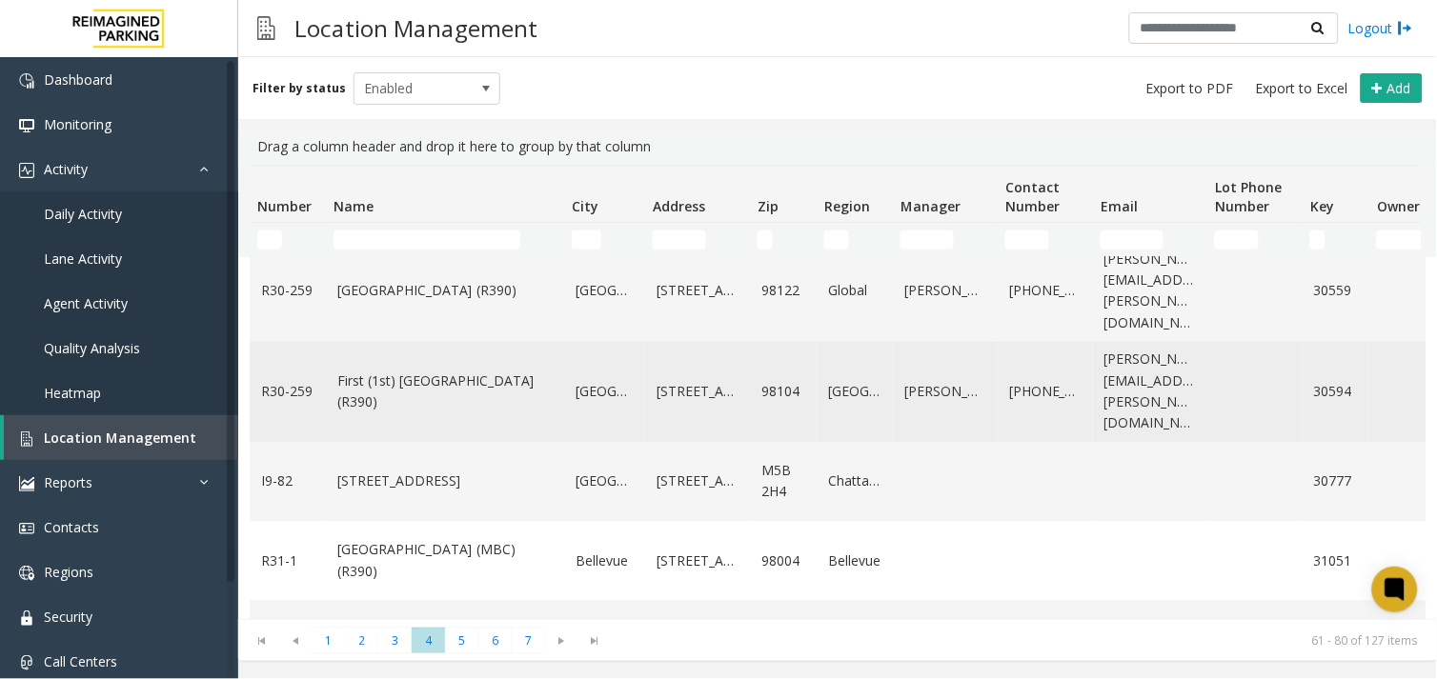
click at [444, 372] on link "First (1st) Hill Medical Pavilion (R390)" at bounding box center [444, 393] width 215 height 43
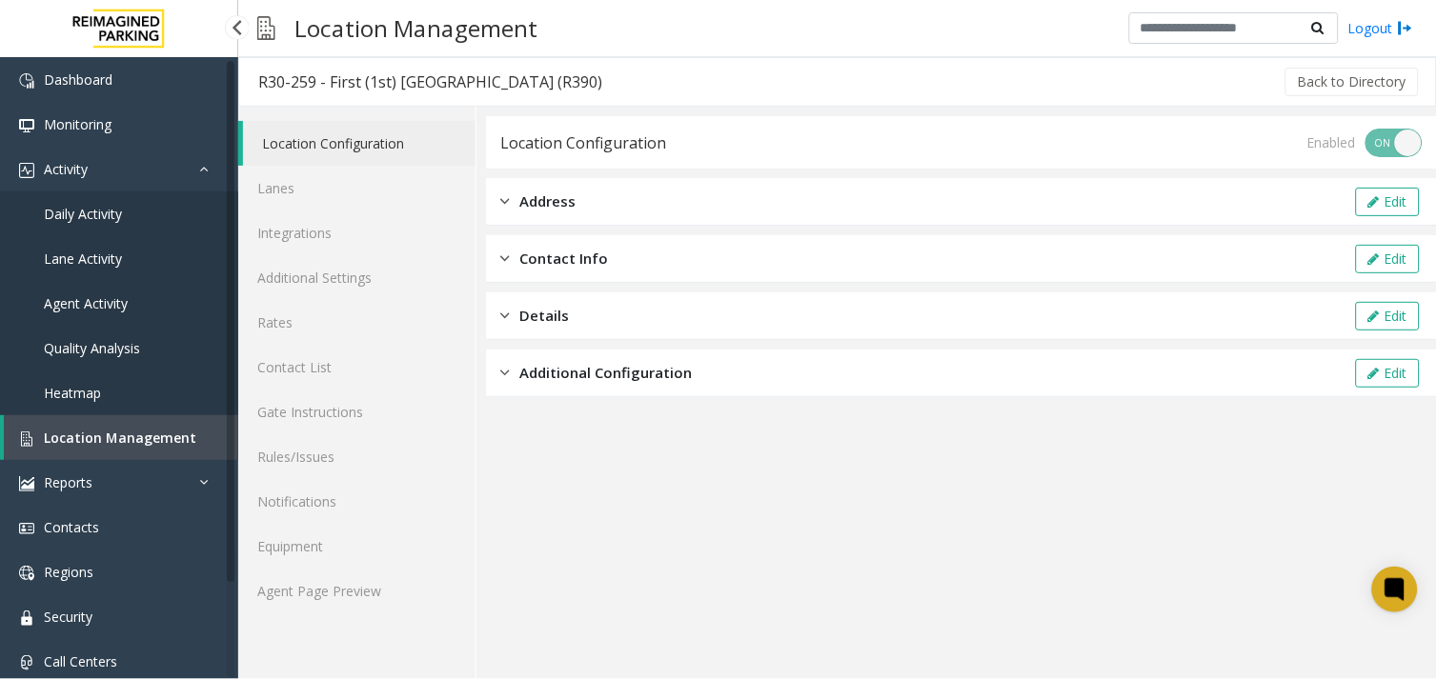
click at [97, 433] on span "Location Management" at bounding box center [120, 438] width 152 height 18
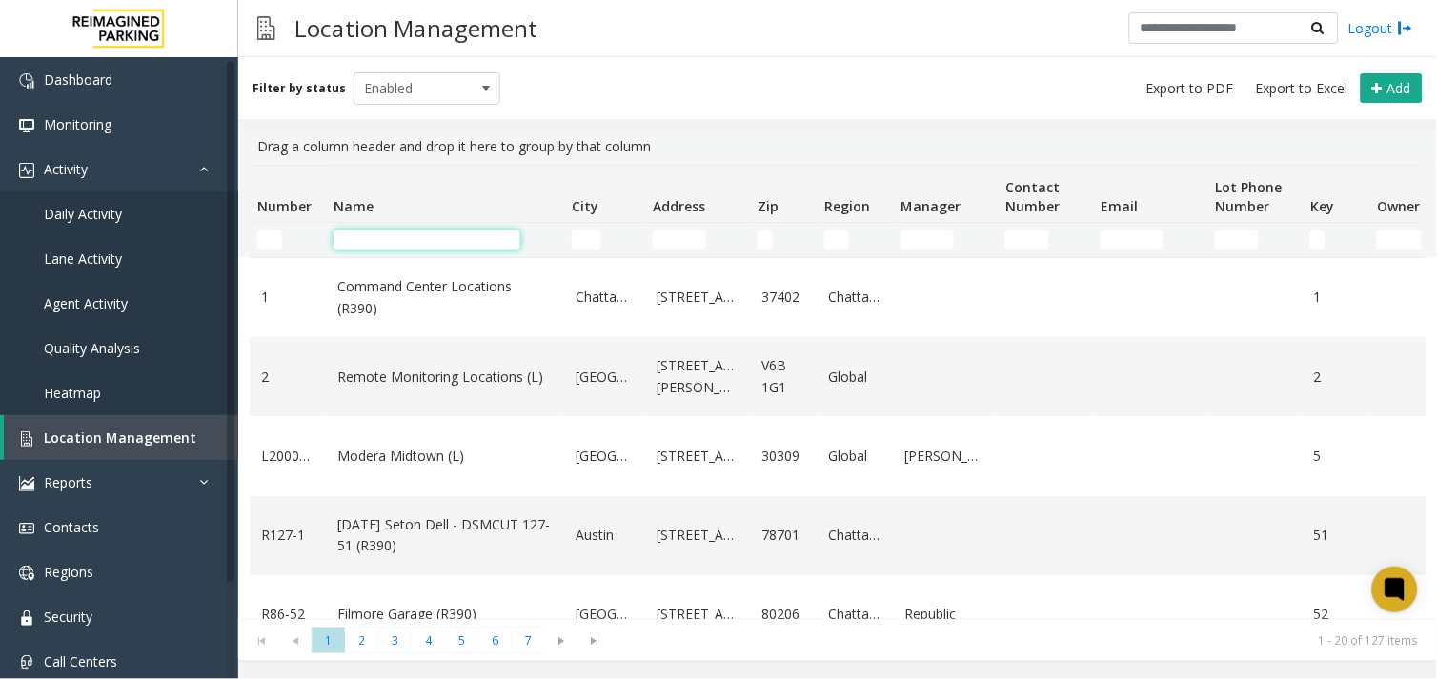
click at [393, 231] on input "Name Filter" at bounding box center [426, 240] width 187 height 19
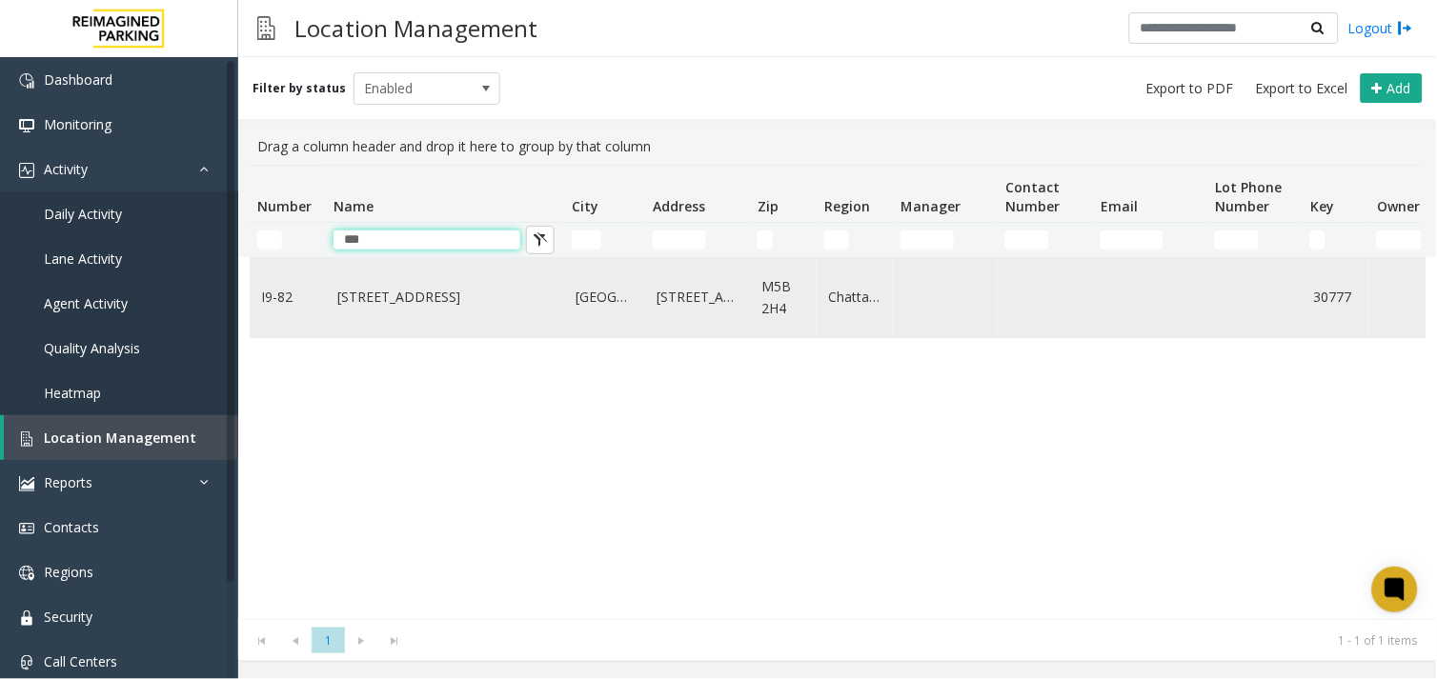
type input "***"
click at [387, 319] on td "777 Bay St. (I)" at bounding box center [445, 297] width 238 height 79
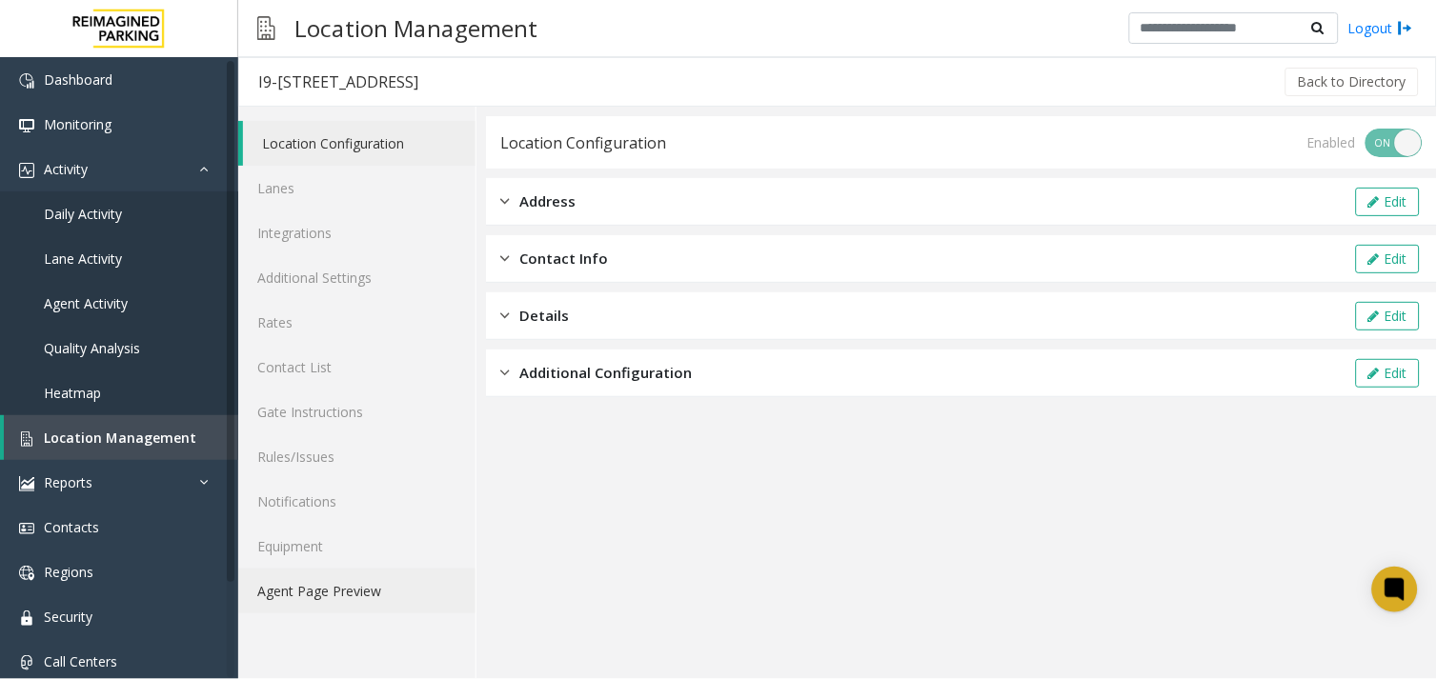
click at [362, 579] on link "Agent Page Preview" at bounding box center [356, 591] width 237 height 45
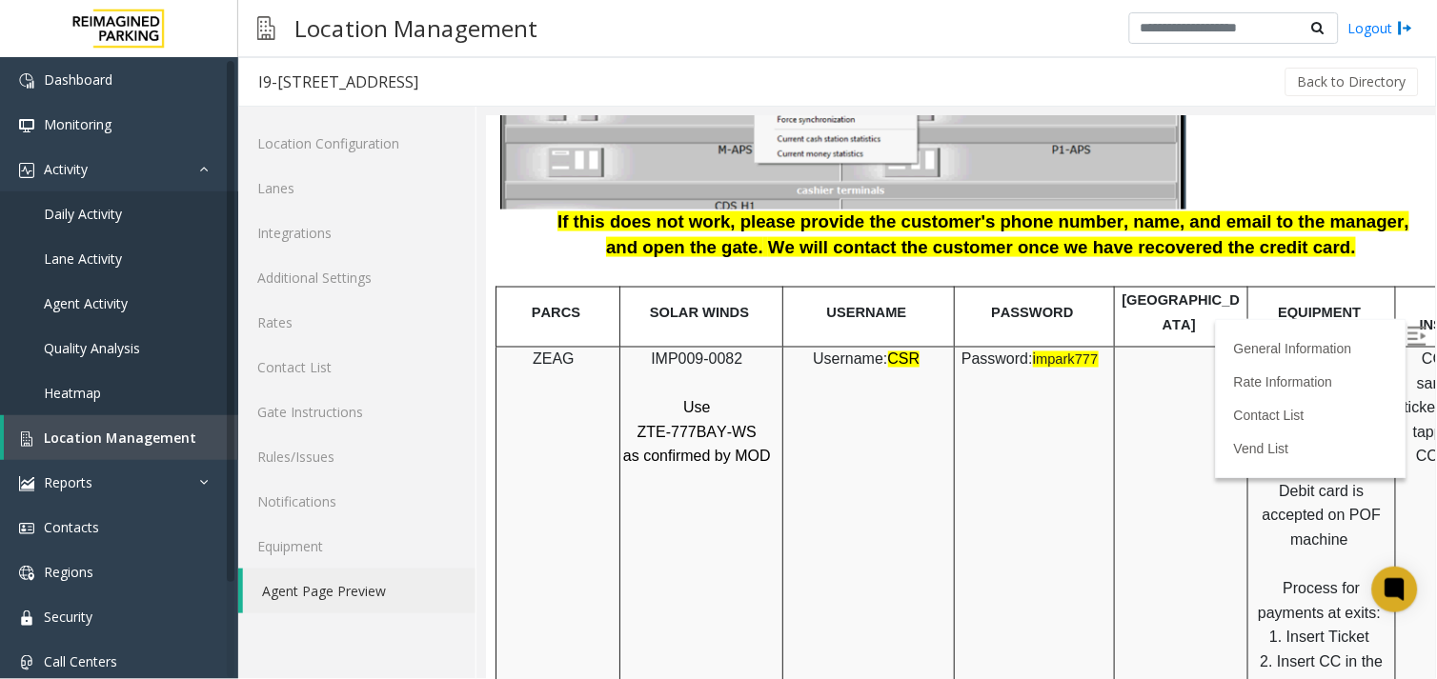
scroll to position [2117, 0]
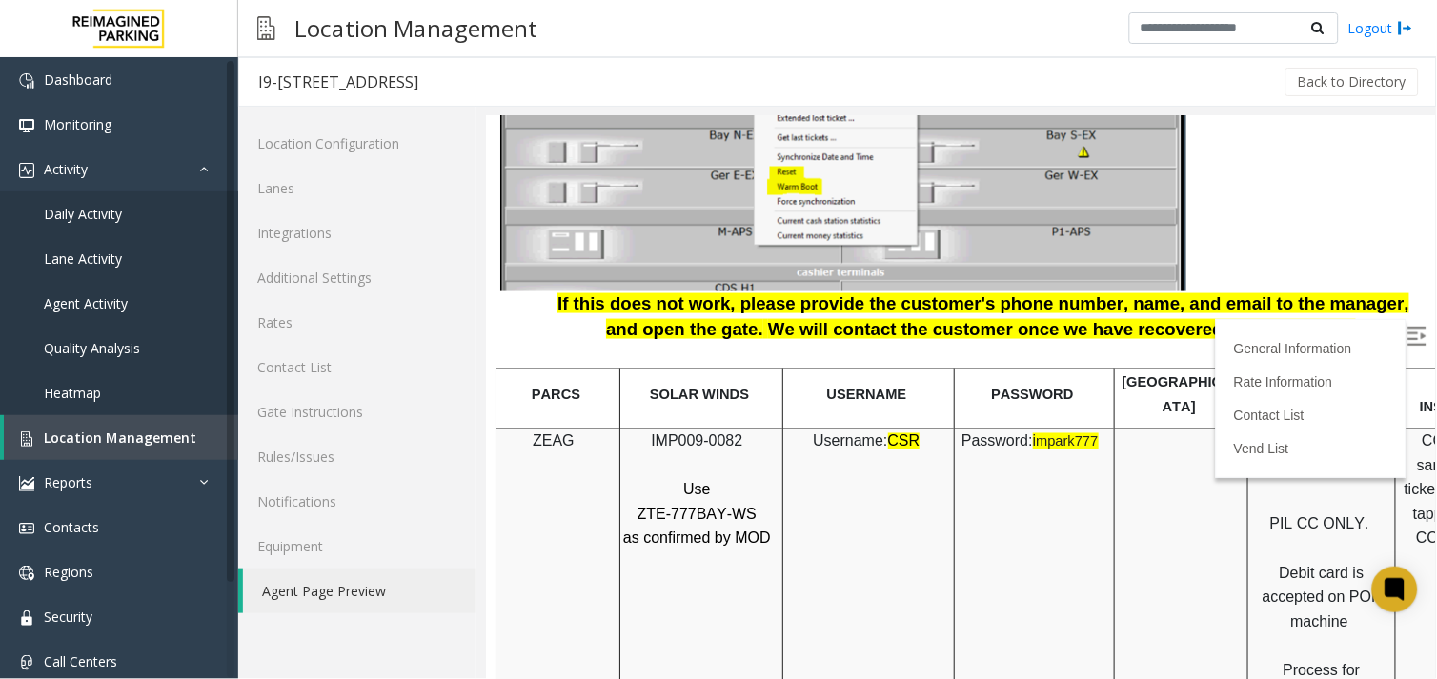
click at [673, 506] on span "ZTE-777BAY-WS" at bounding box center [695, 514] width 119 height 16
drag, startPoint x: 673, startPoint y: 490, endPoint x: 674, endPoint y: 506, distance: 16.2
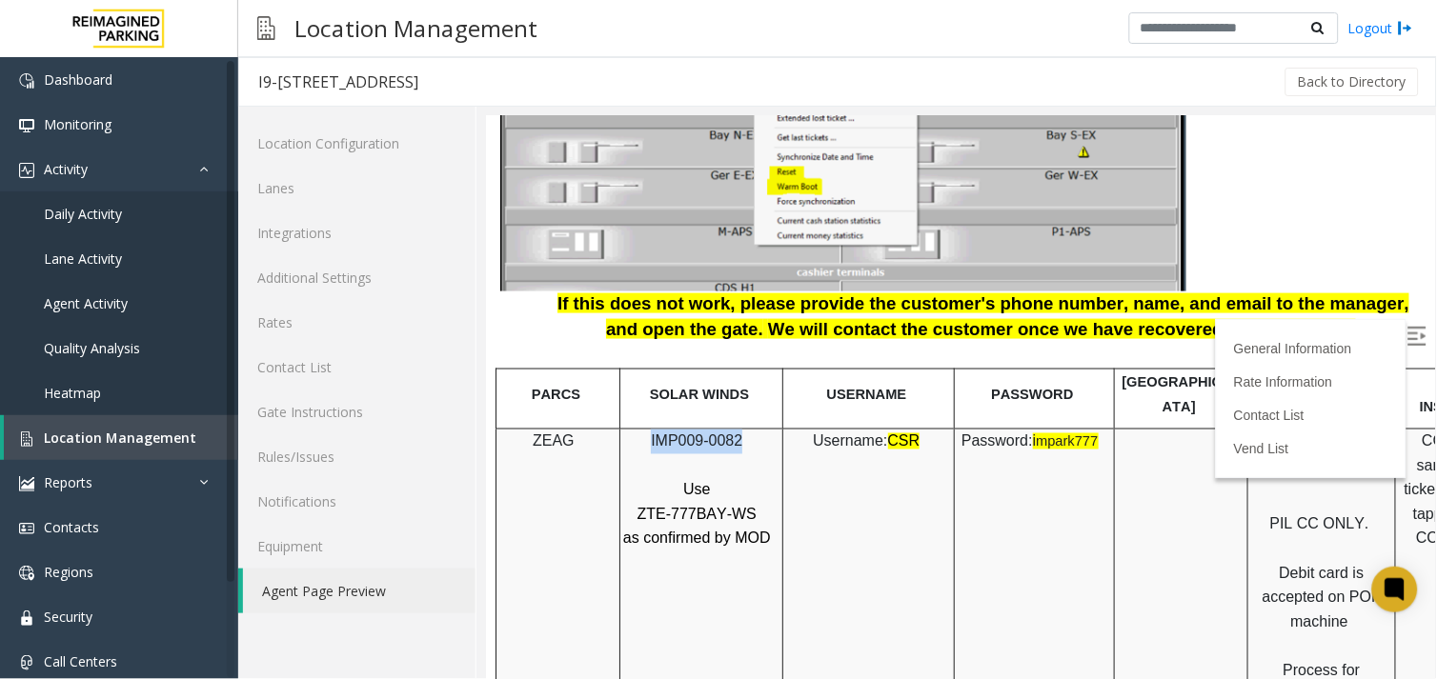
drag, startPoint x: 738, startPoint y: 422, endPoint x: 655, endPoint y: 417, distance: 84.0
click at [655, 429] on p "IMP009-0082" at bounding box center [697, 441] width 153 height 25
copy span "IMP009-0082"
drag, startPoint x: 756, startPoint y: 496, endPoint x: 649, endPoint y: 497, distance: 106.7
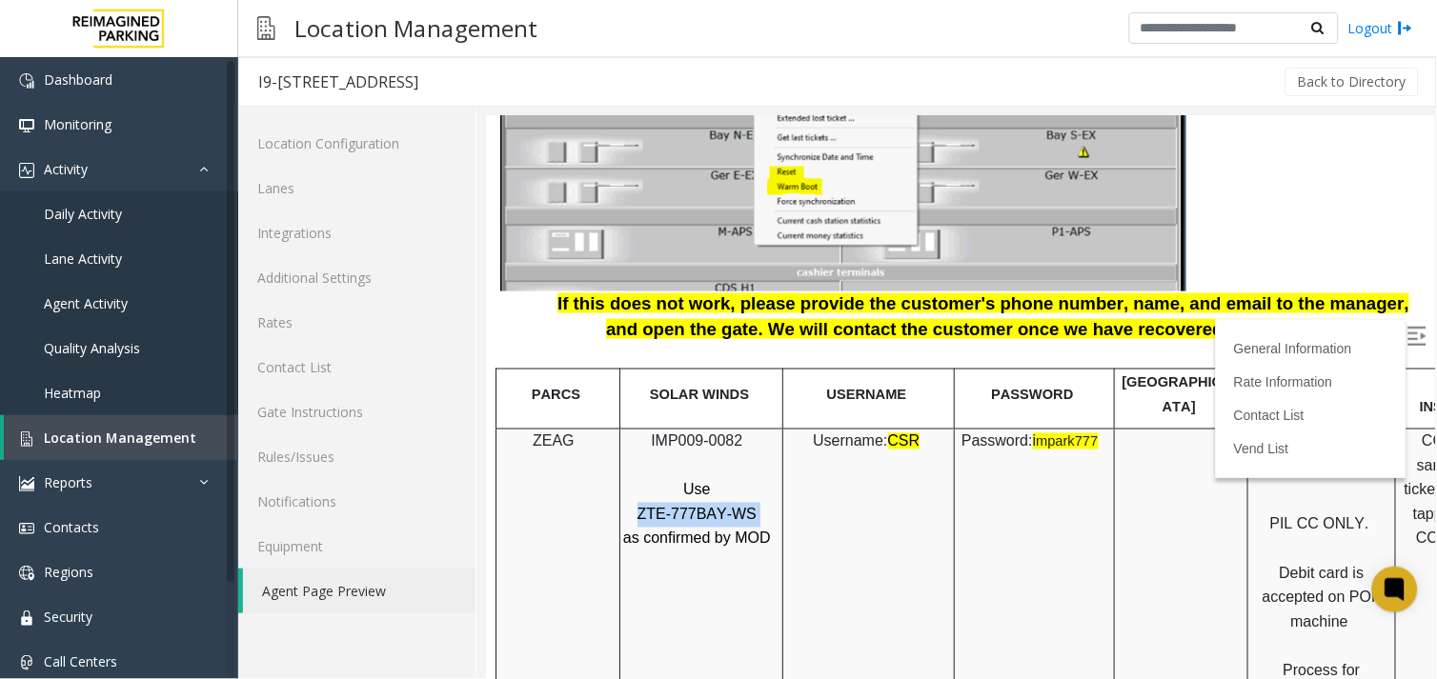
click at [649, 502] on p "ZTE-777BAY-WS" at bounding box center [697, 514] width 153 height 25
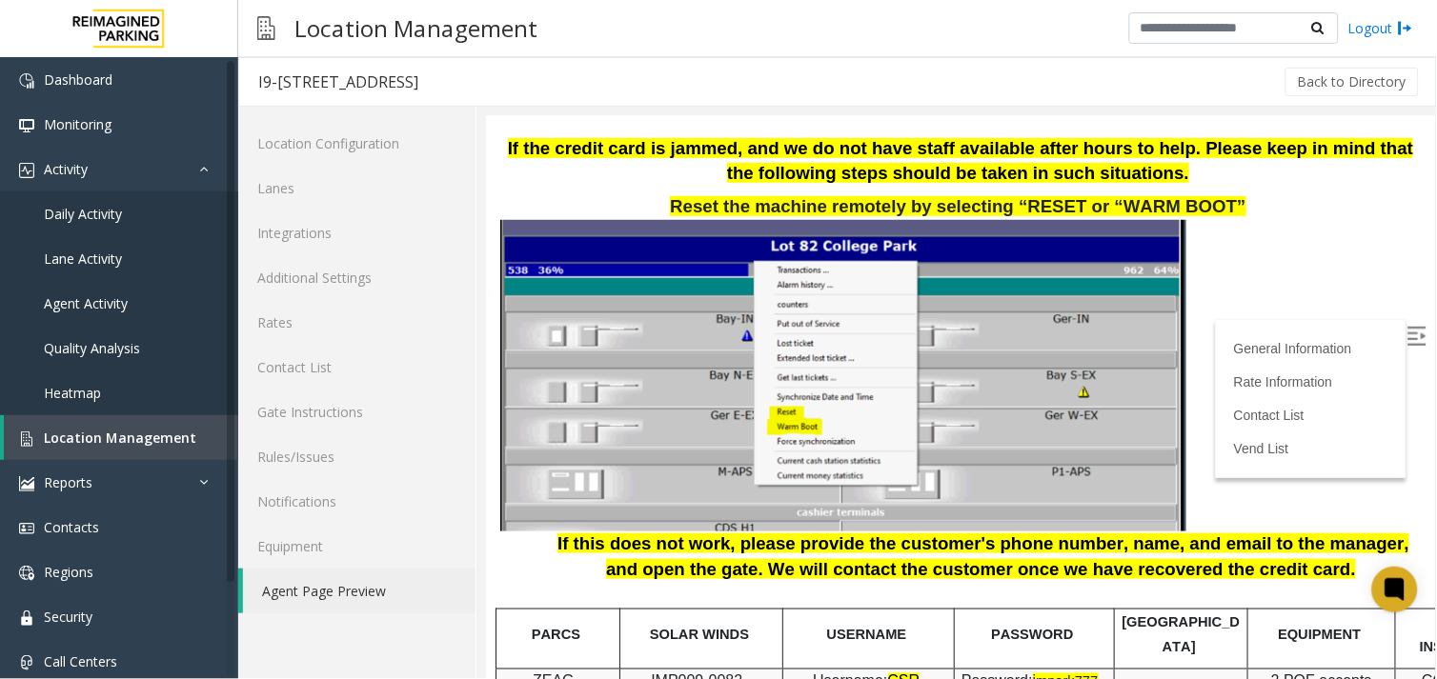
scroll to position [1905, 0]
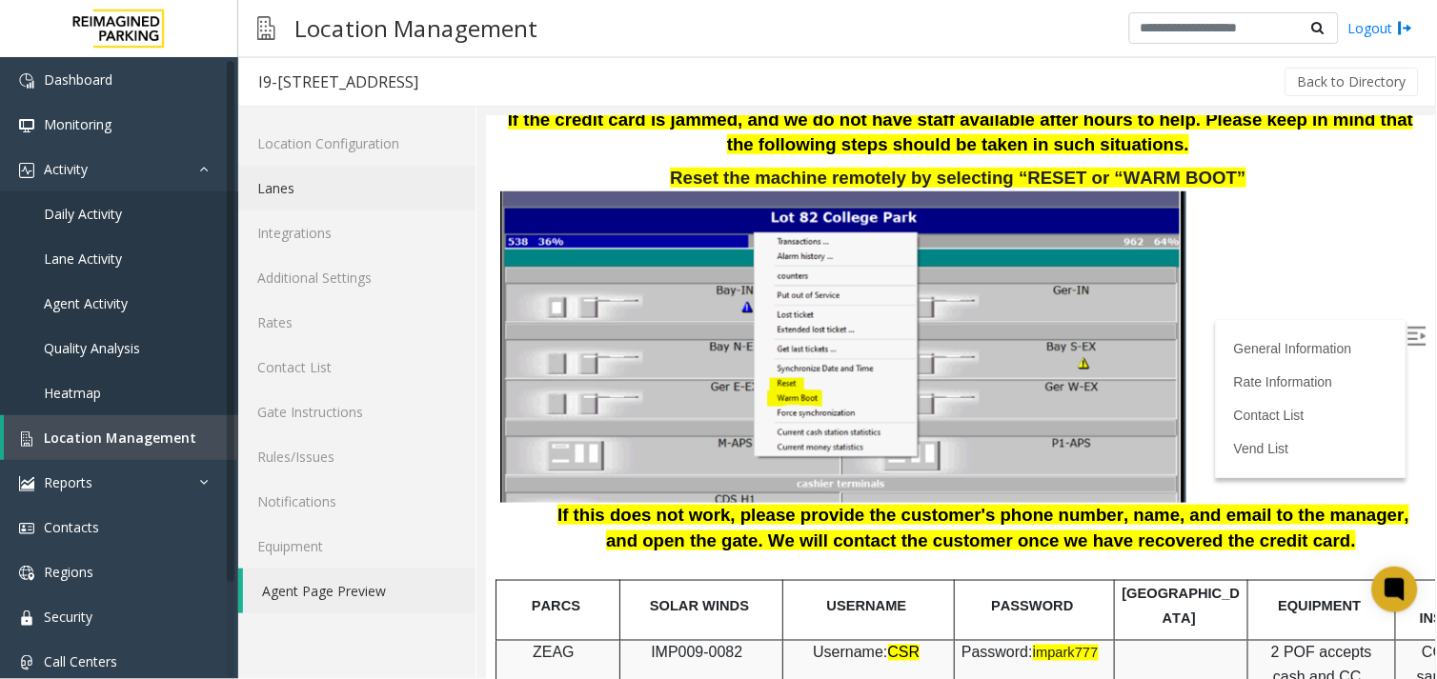
click at [298, 168] on link "Lanes" at bounding box center [356, 188] width 237 height 45
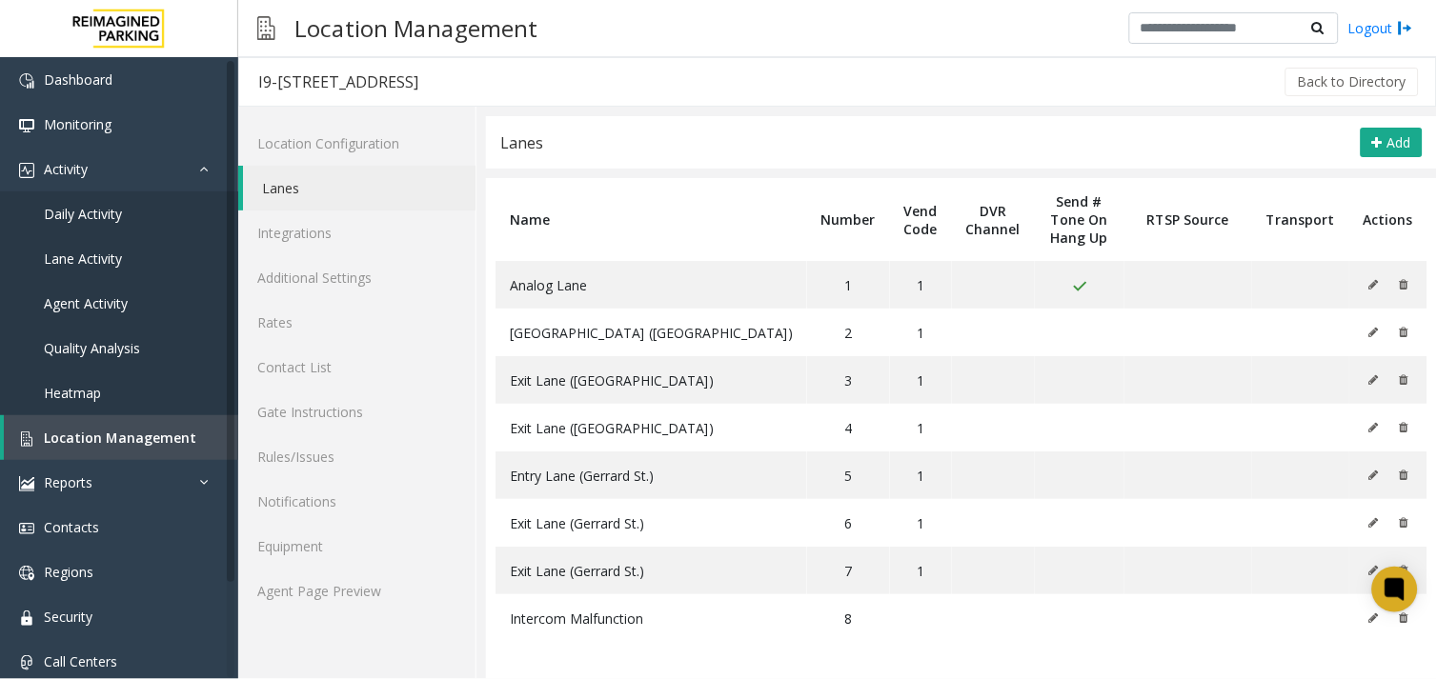
drag, startPoint x: 417, startPoint y: 72, endPoint x: 307, endPoint y: 77, distance: 110.6
click at [307, 77] on h3 "I9-82 - 777 Bay St. (I)" at bounding box center [338, 82] width 198 height 44
drag, startPoint x: 641, startPoint y: 395, endPoint x: 507, endPoint y: 421, distance: 136.8
click at [507, 421] on td "Exit Lane (Bay Street)" at bounding box center [651, 428] width 312 height 48
drag, startPoint x: 507, startPoint y: 421, endPoint x: 503, endPoint y: 547, distance: 125.8
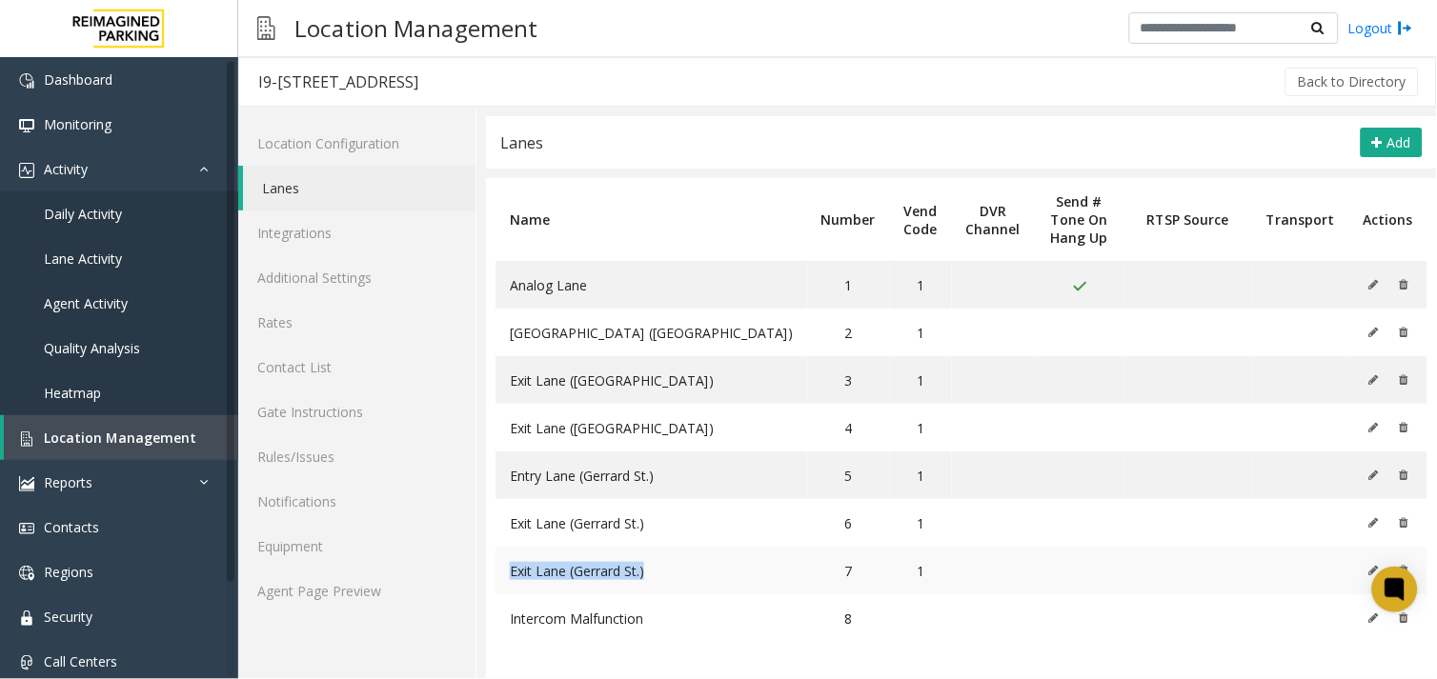
click at [503, 547] on td "Exit Lane (Gerrard St.)" at bounding box center [651, 571] width 312 height 48
click at [83, 307] on span "Agent Activity" at bounding box center [86, 303] width 84 height 18
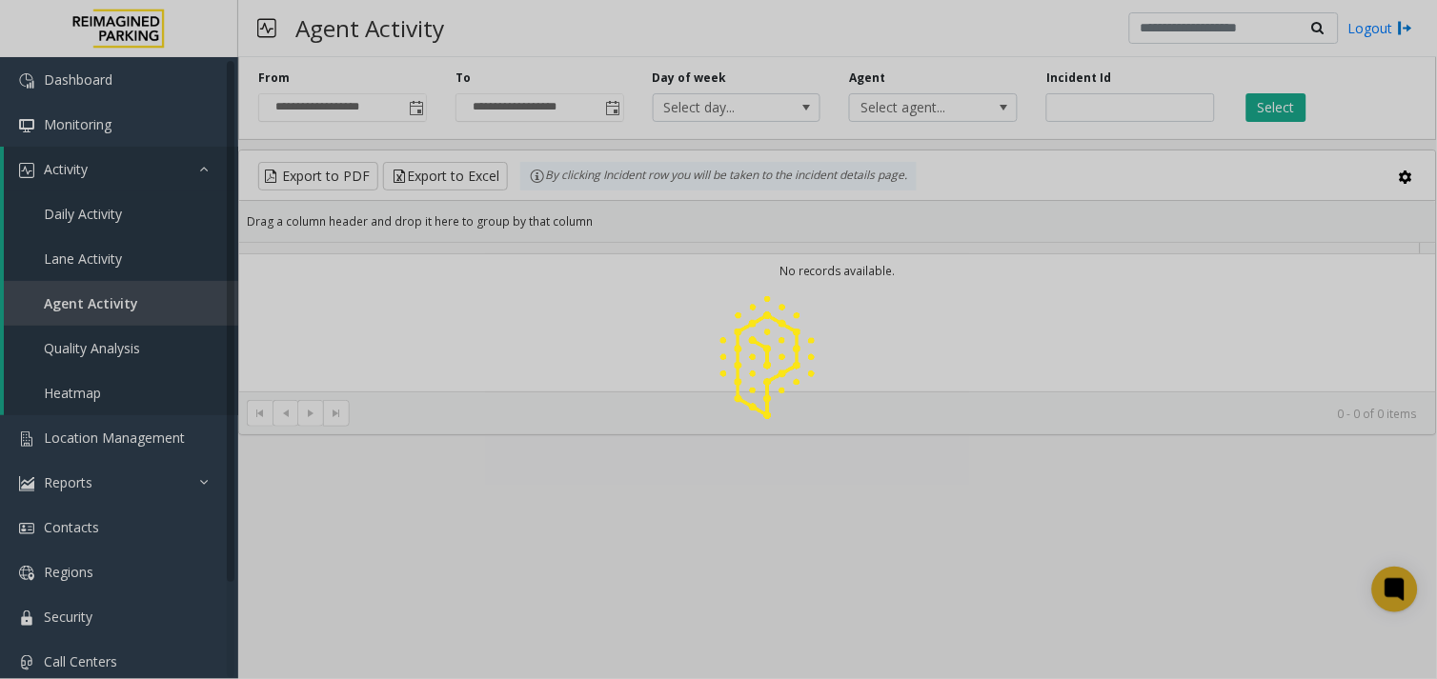
click at [417, 109] on div at bounding box center [718, 339] width 1437 height 679
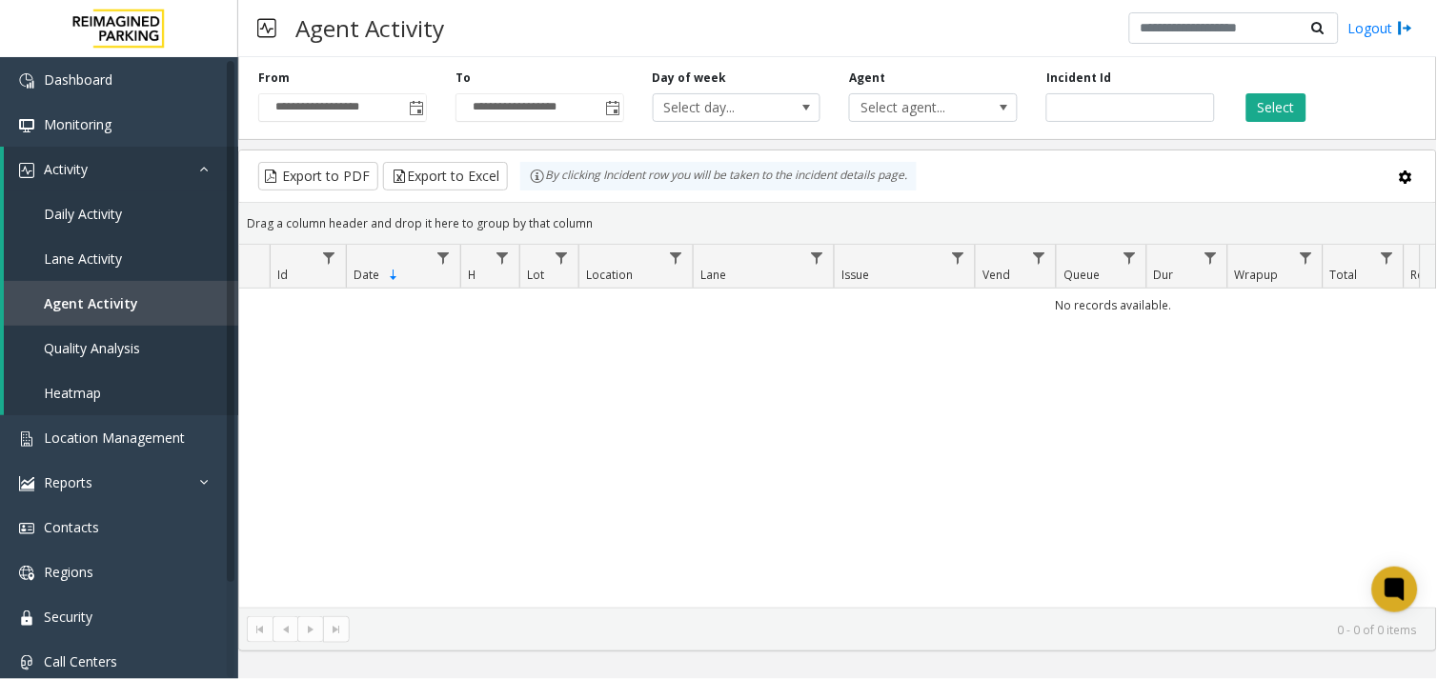
click at [417, 109] on span "Toggle popup" at bounding box center [416, 108] width 15 height 15
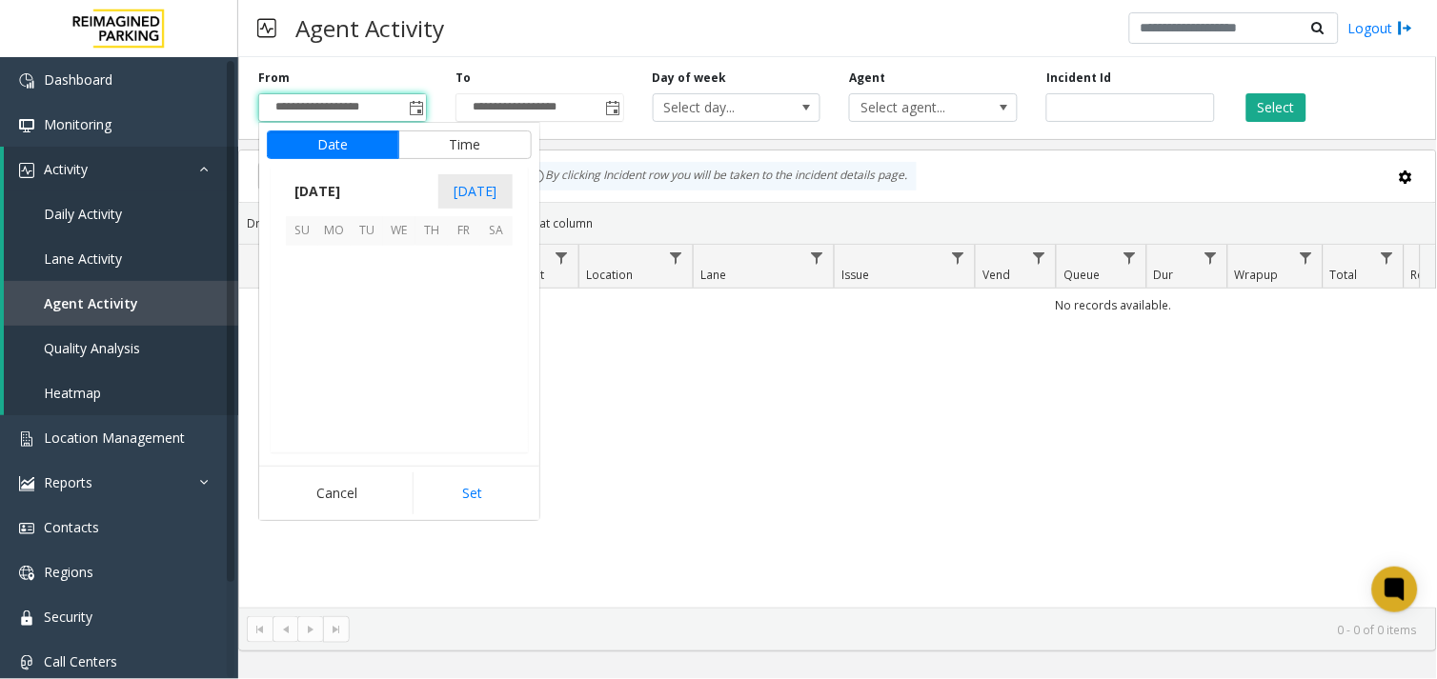
scroll to position [341864, 0]
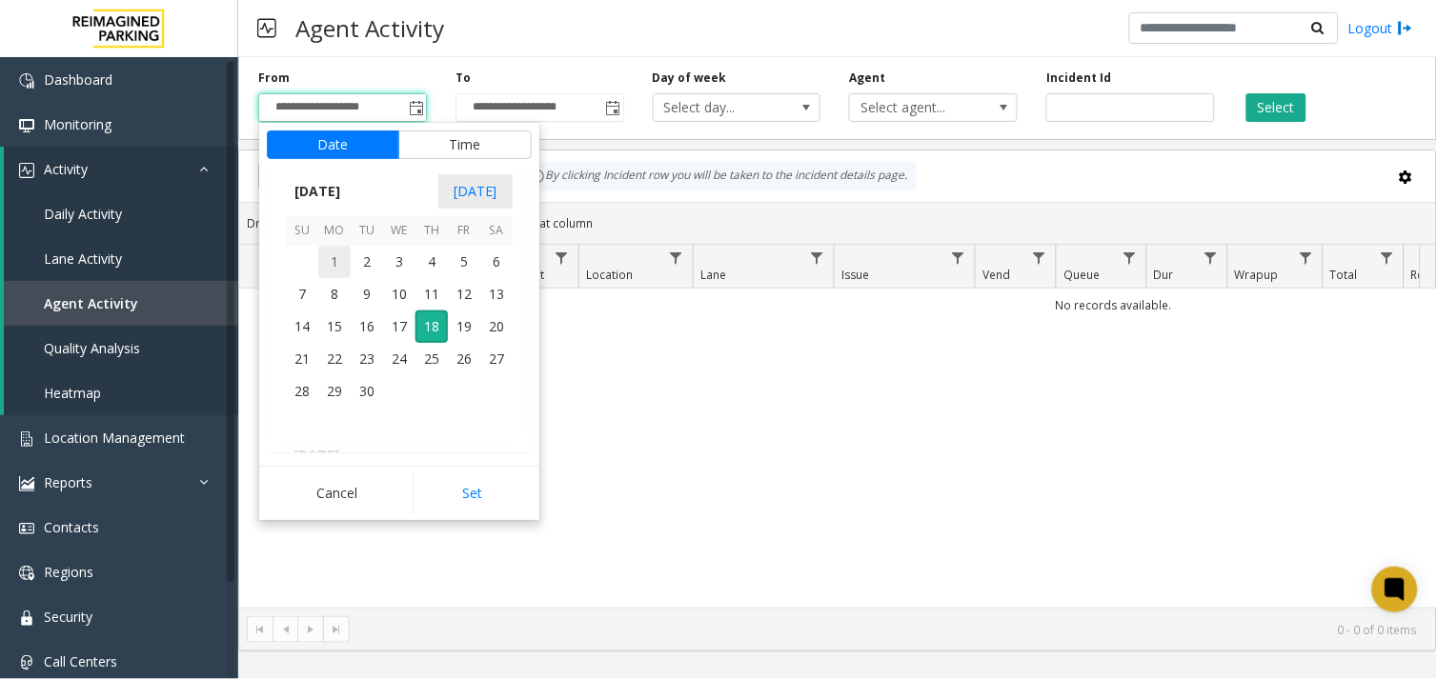
click at [337, 254] on span "1" at bounding box center [334, 262] width 32 height 32
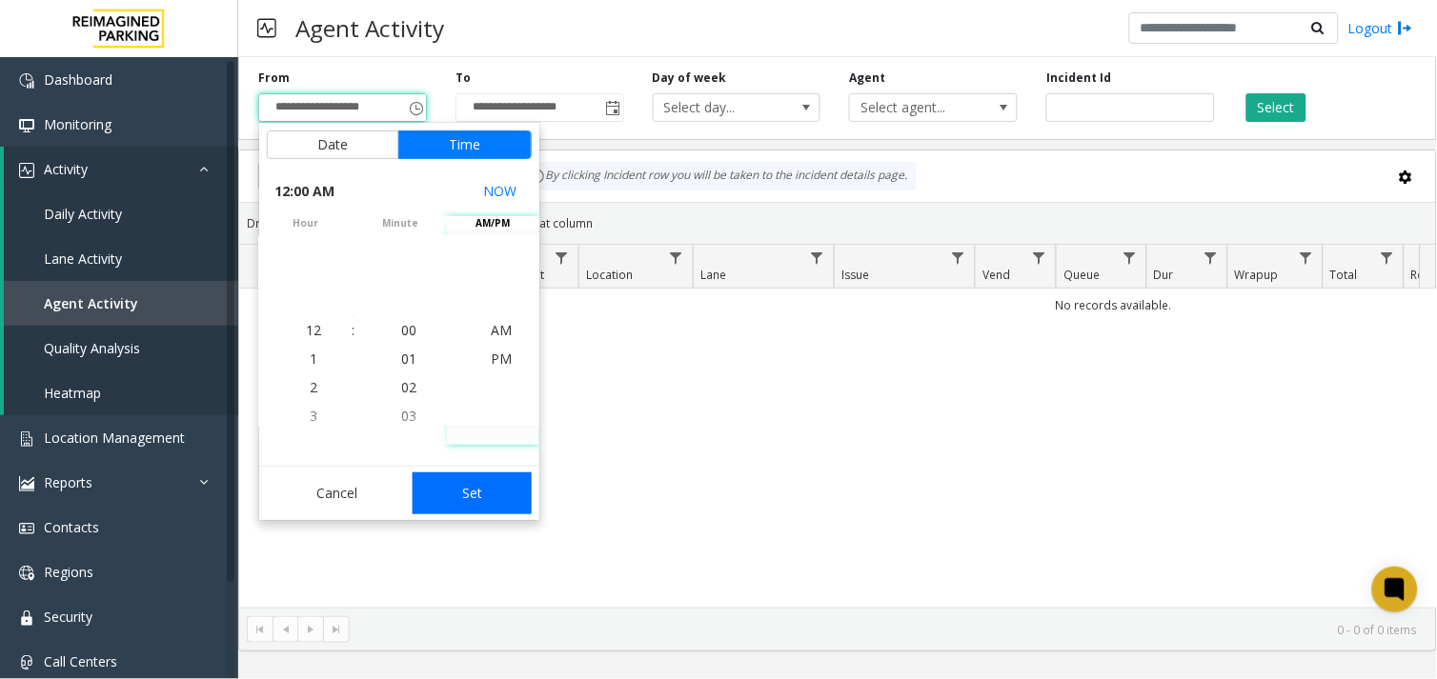
click at [469, 493] on button "Set" at bounding box center [473, 494] width 120 height 42
type input "**********"
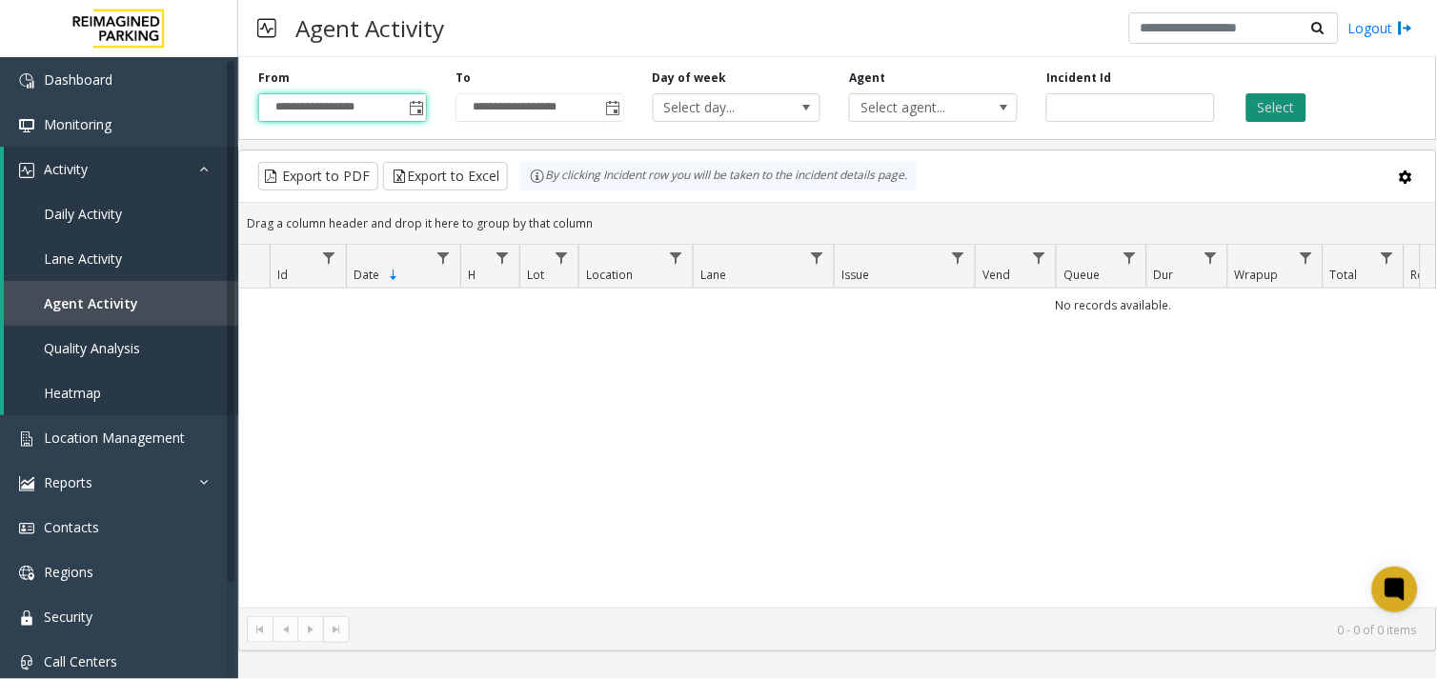
click at [1262, 102] on button "Select" at bounding box center [1276, 107] width 60 height 29
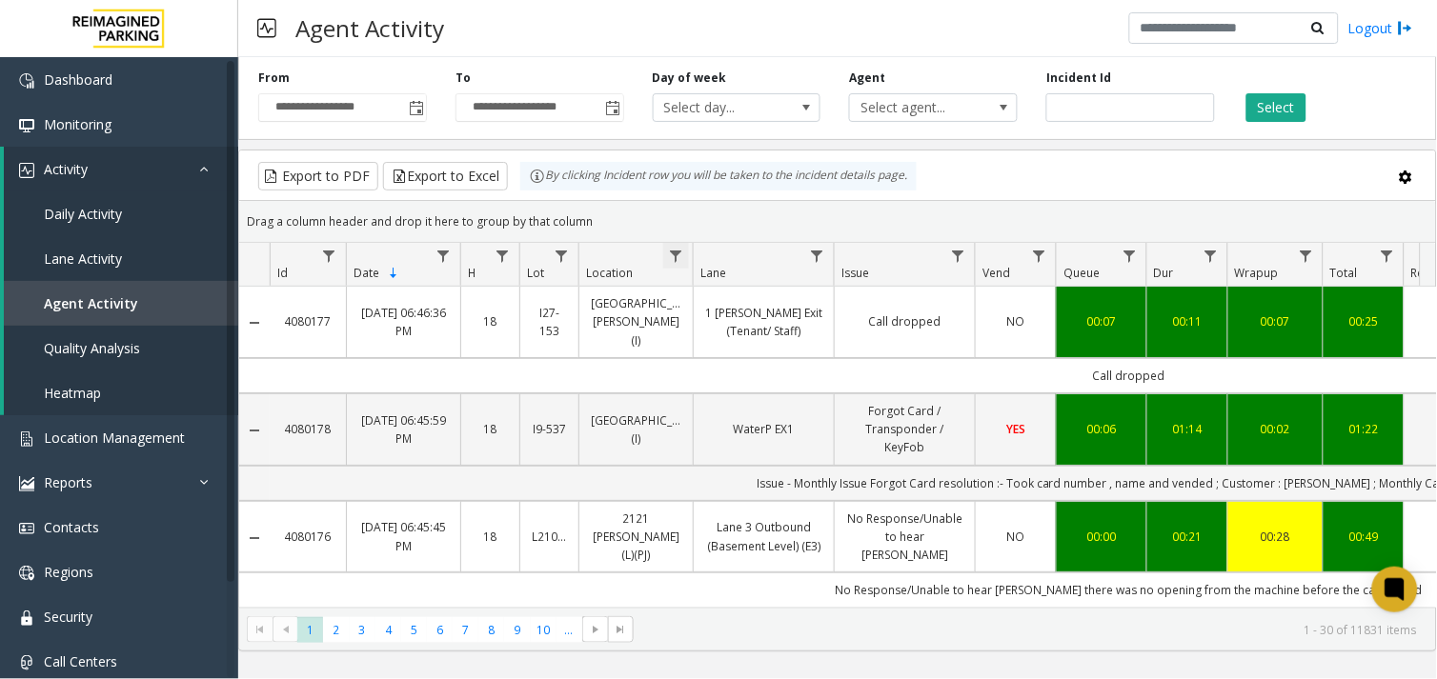
click at [675, 252] on span "Data table" at bounding box center [675, 256] width 15 height 15
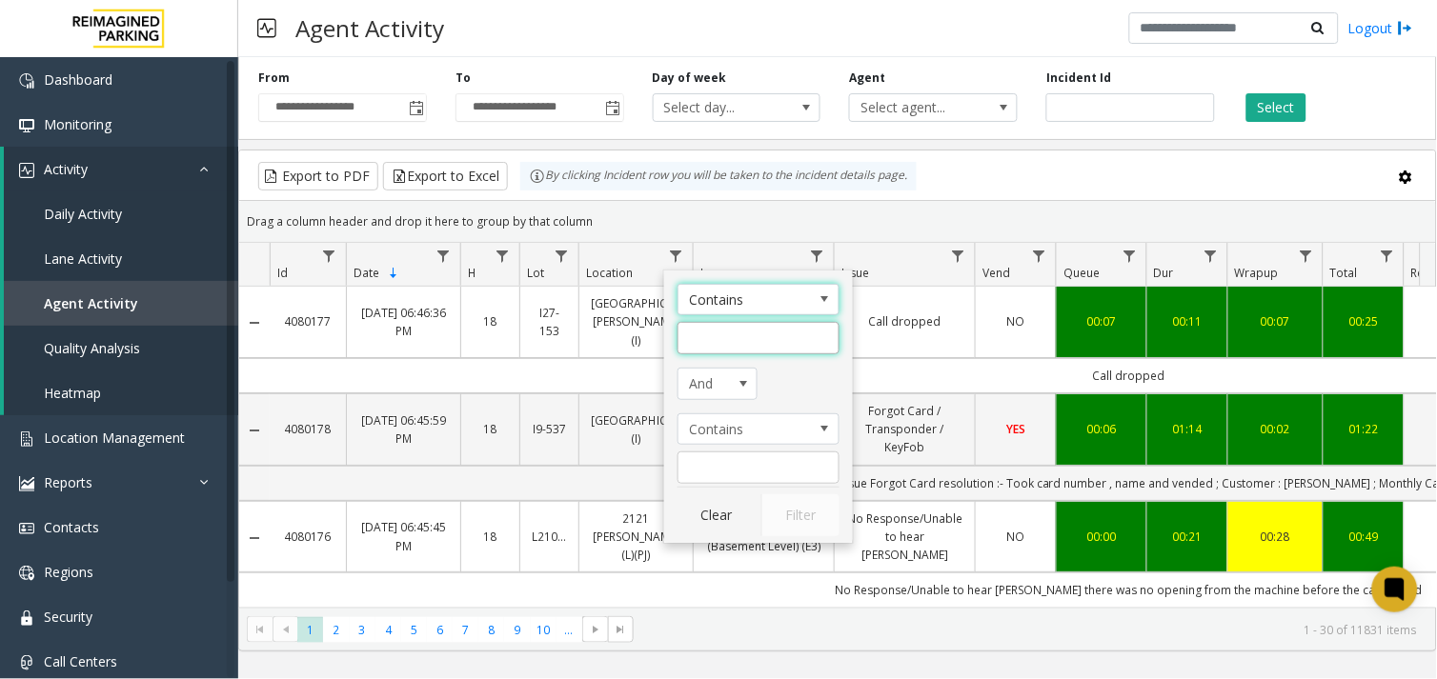
click at [711, 345] on input "Location Filter" at bounding box center [758, 338] width 162 height 32
type input "***"
click button "Filter" at bounding box center [800, 515] width 78 height 42
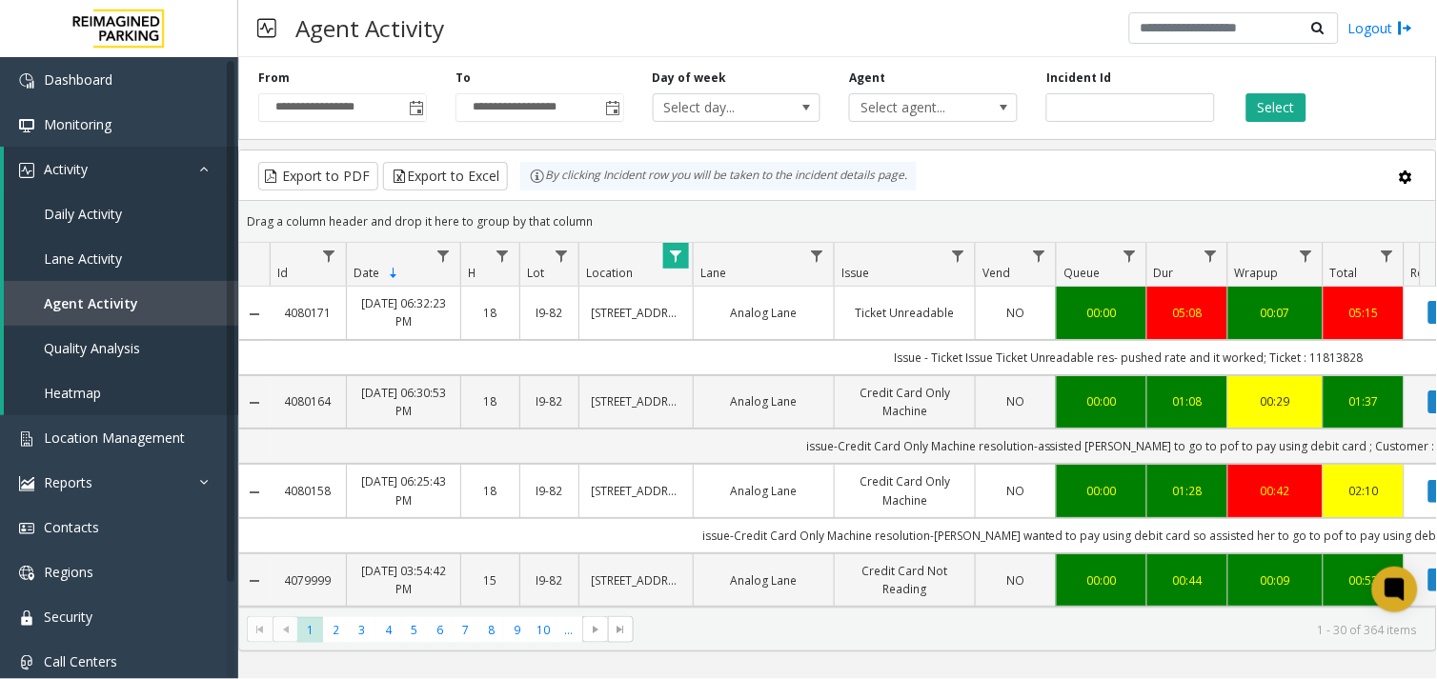
click at [1338, 358] on td "Issue - Ticket Issue Ticket Unreadable res- pushed rate and it worked; Ticket :…" at bounding box center [1129, 357] width 1718 height 35
copy td "11813828"
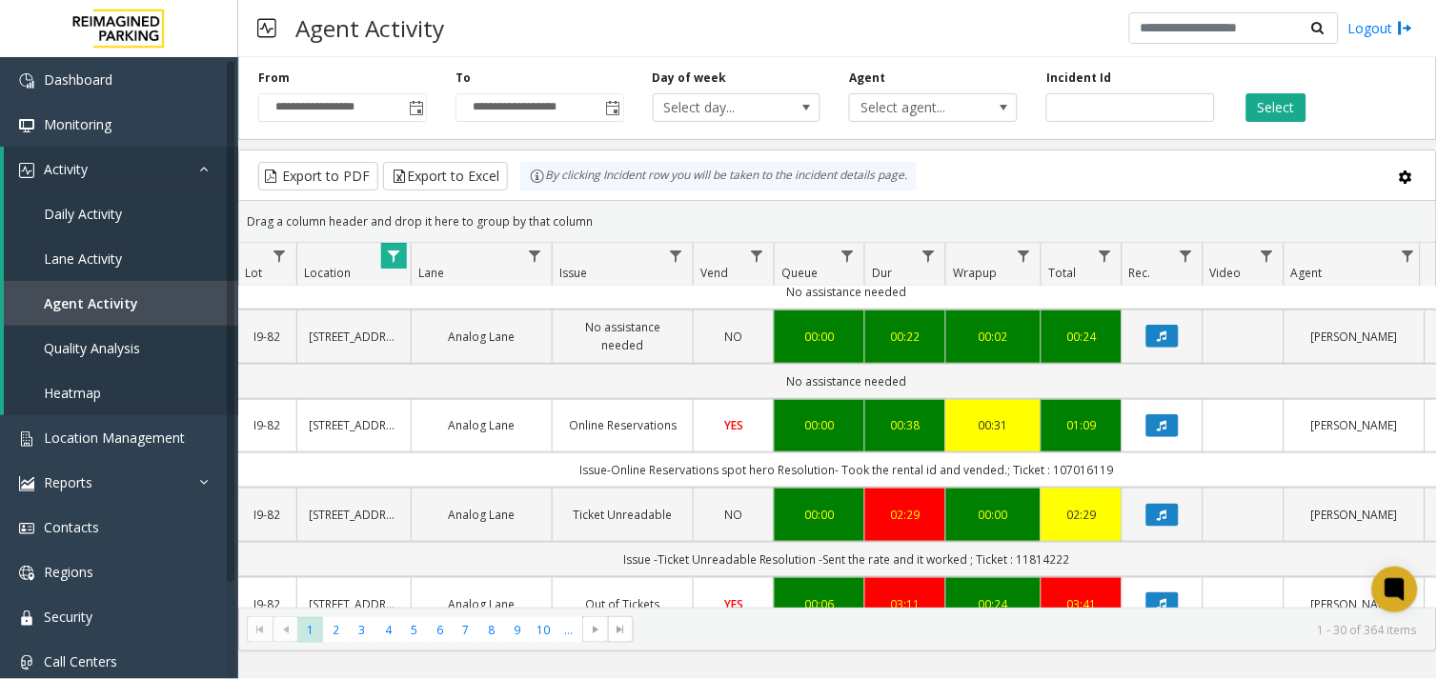
scroll to position [423, 282]
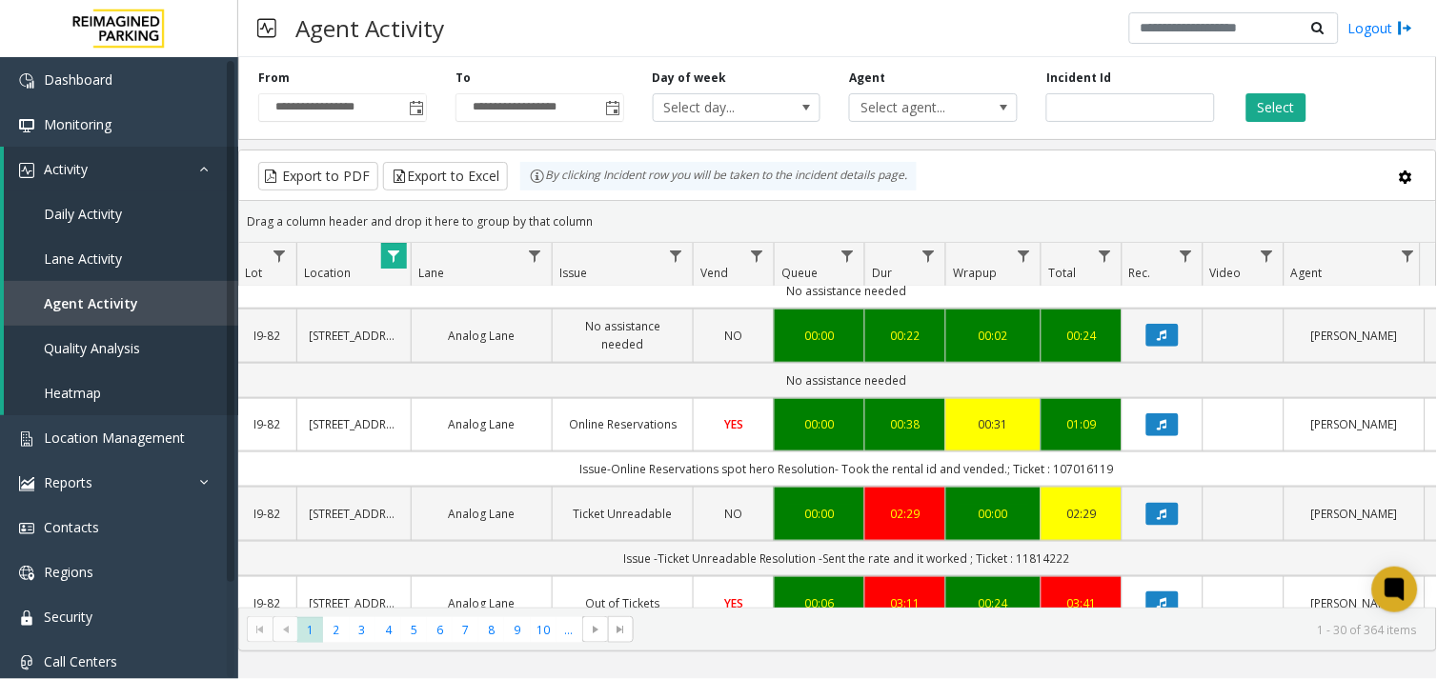
drag, startPoint x: 1125, startPoint y: 471, endPoint x: 1052, endPoint y: 474, distance: 73.5
click at [1052, 474] on td "Issue-Online Reservations spot hero Resolution- Took the rental id and vended.;…" at bounding box center [847, 469] width 1718 height 35
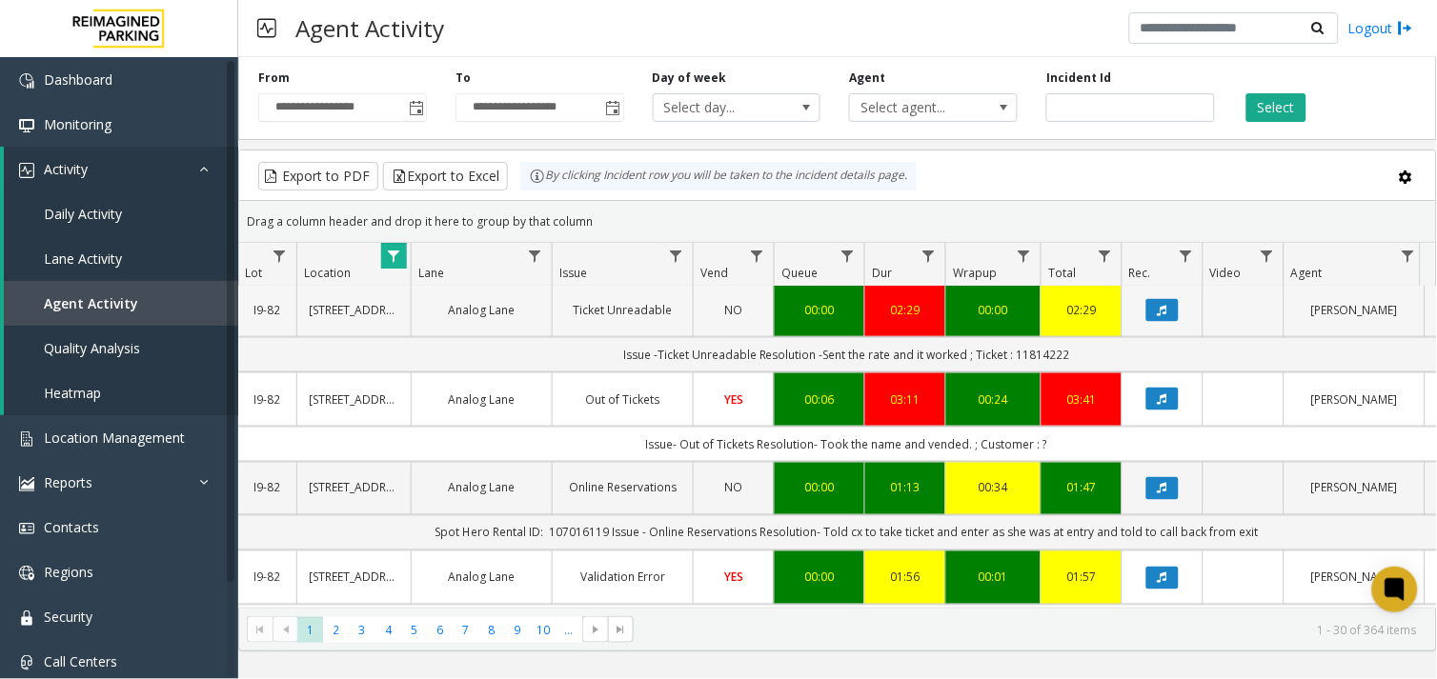
scroll to position [635, 282]
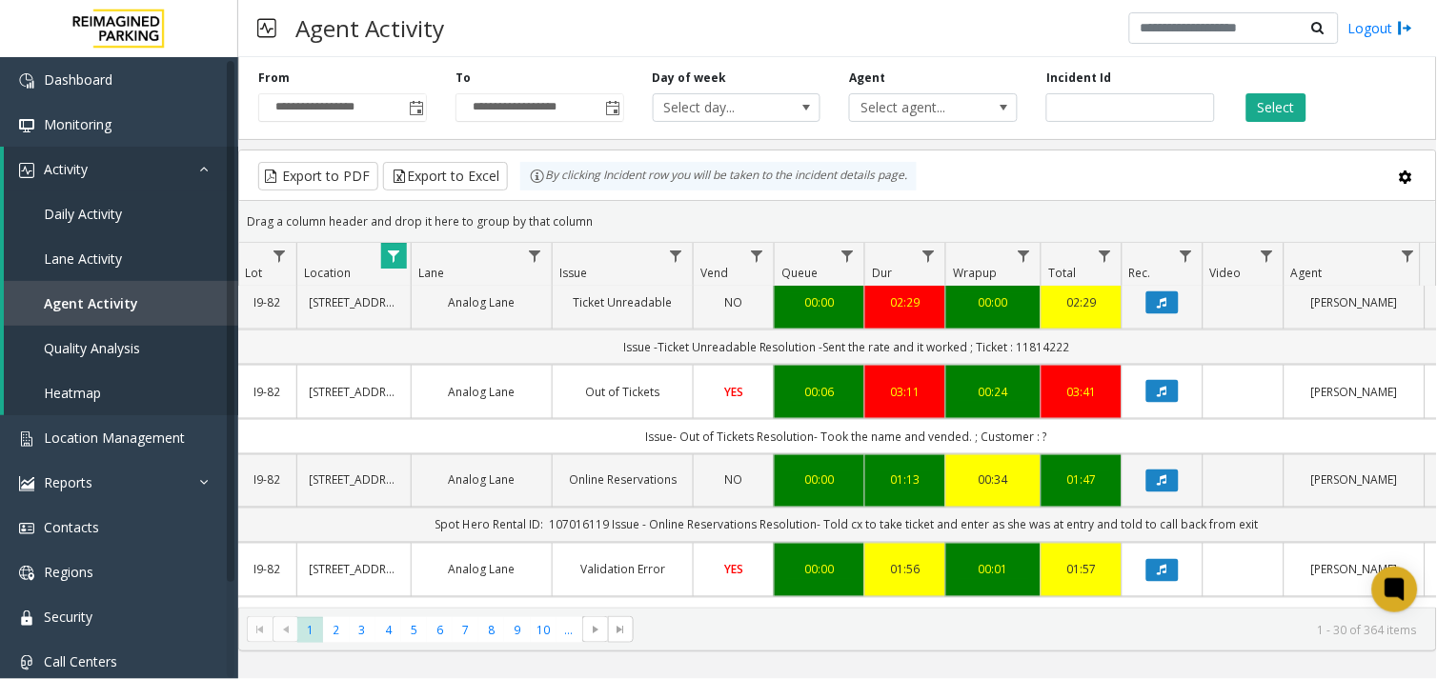
drag, startPoint x: 1071, startPoint y: 349, endPoint x: 1017, endPoint y: 354, distance: 54.6
click at [1017, 354] on td "Issue -Ticket Unreadable Resolution -Sent the rate and it worked ; Ticket : 118…" at bounding box center [847, 347] width 1718 height 35
copy td "11814222"
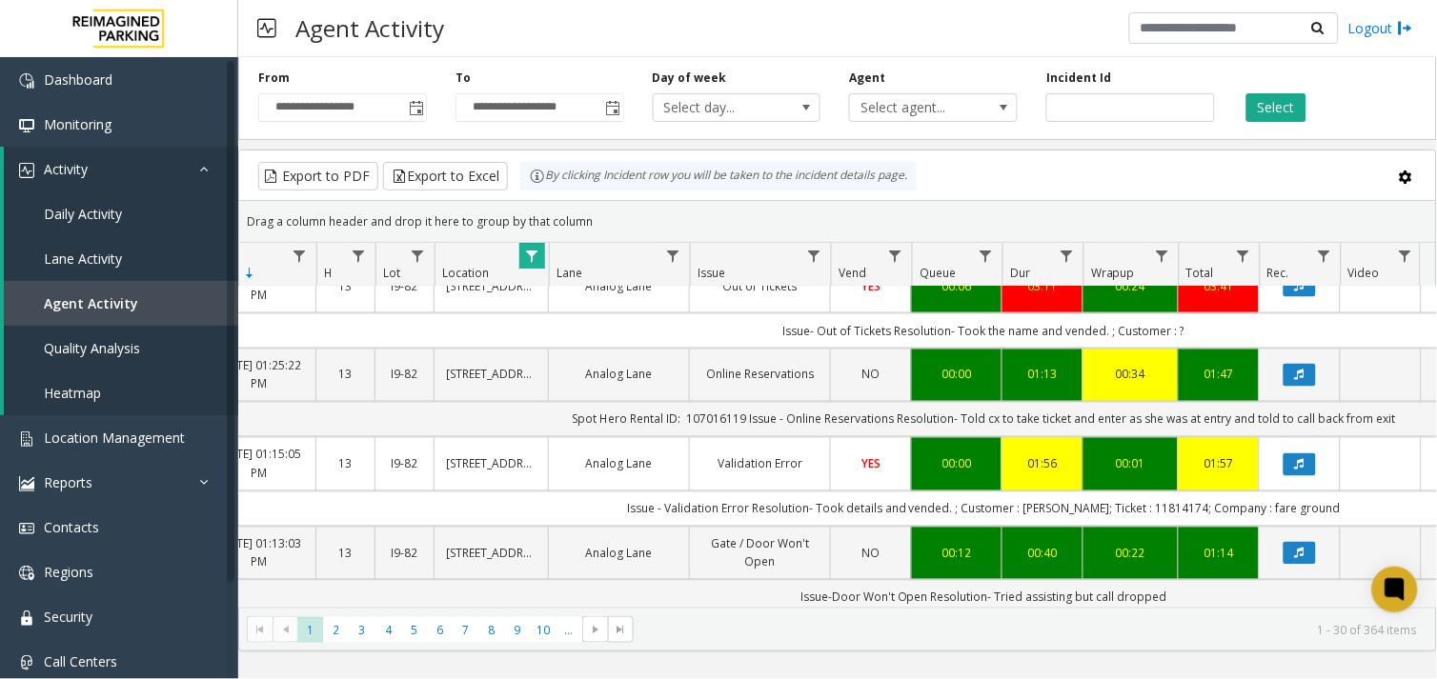
scroll to position [0, 145]
click at [1179, 511] on app-root "**********" at bounding box center [718, 339] width 1437 height 679
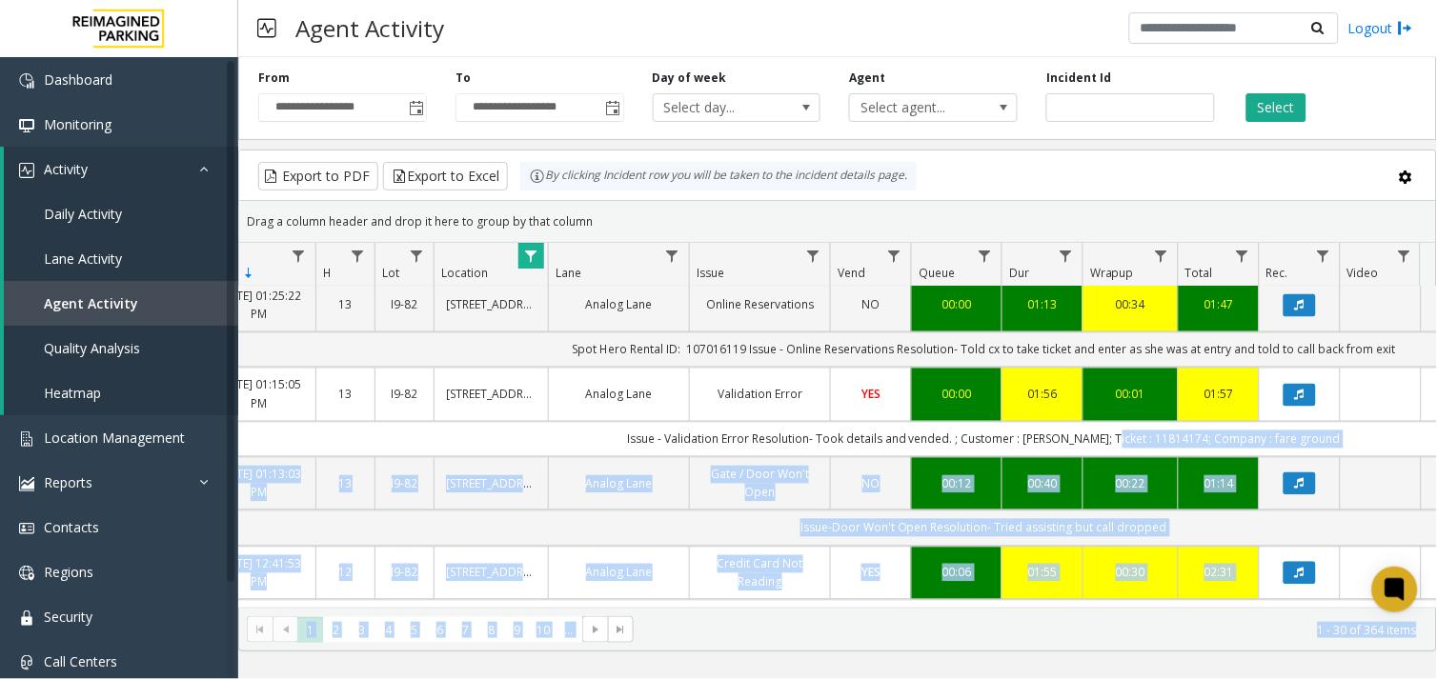
scroll to position [846, 145]
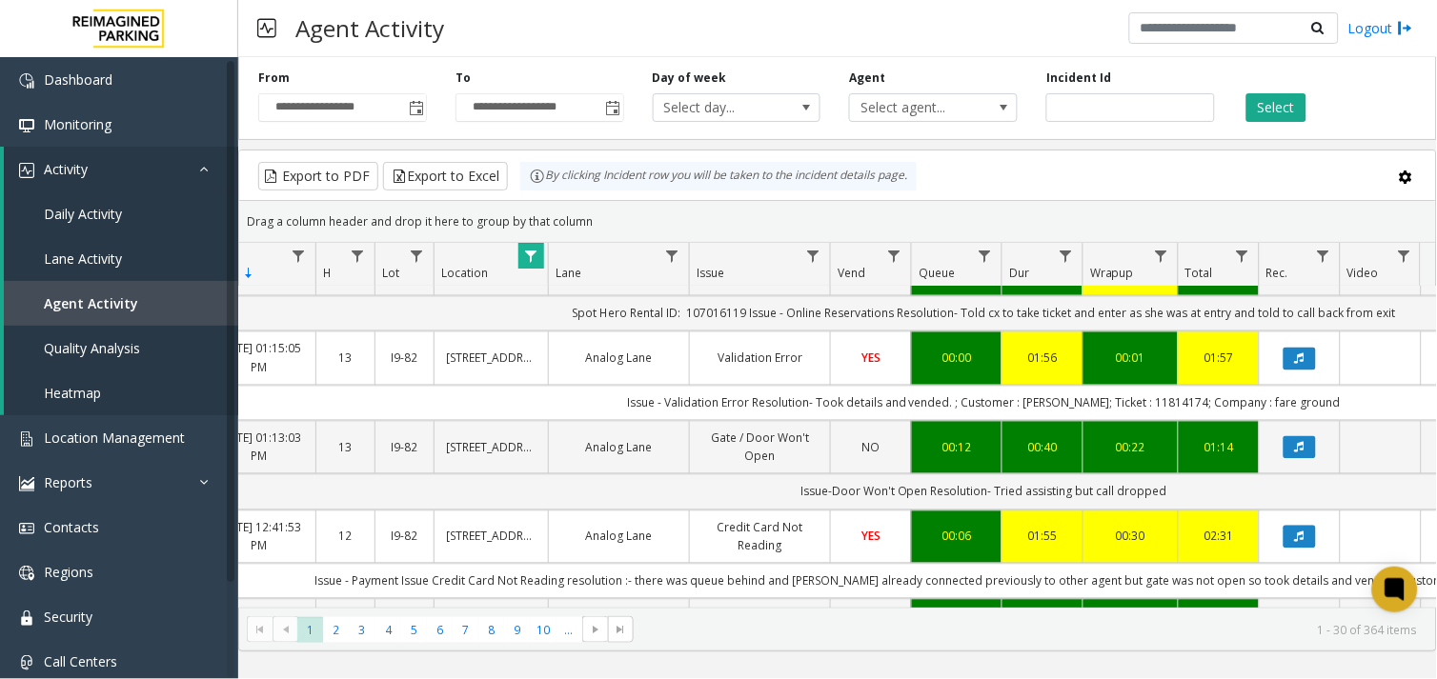
click at [1040, 410] on td "Issue - Validation Error Resolution- Took details and vended. ; Customer : Davi…" at bounding box center [984, 403] width 1718 height 35
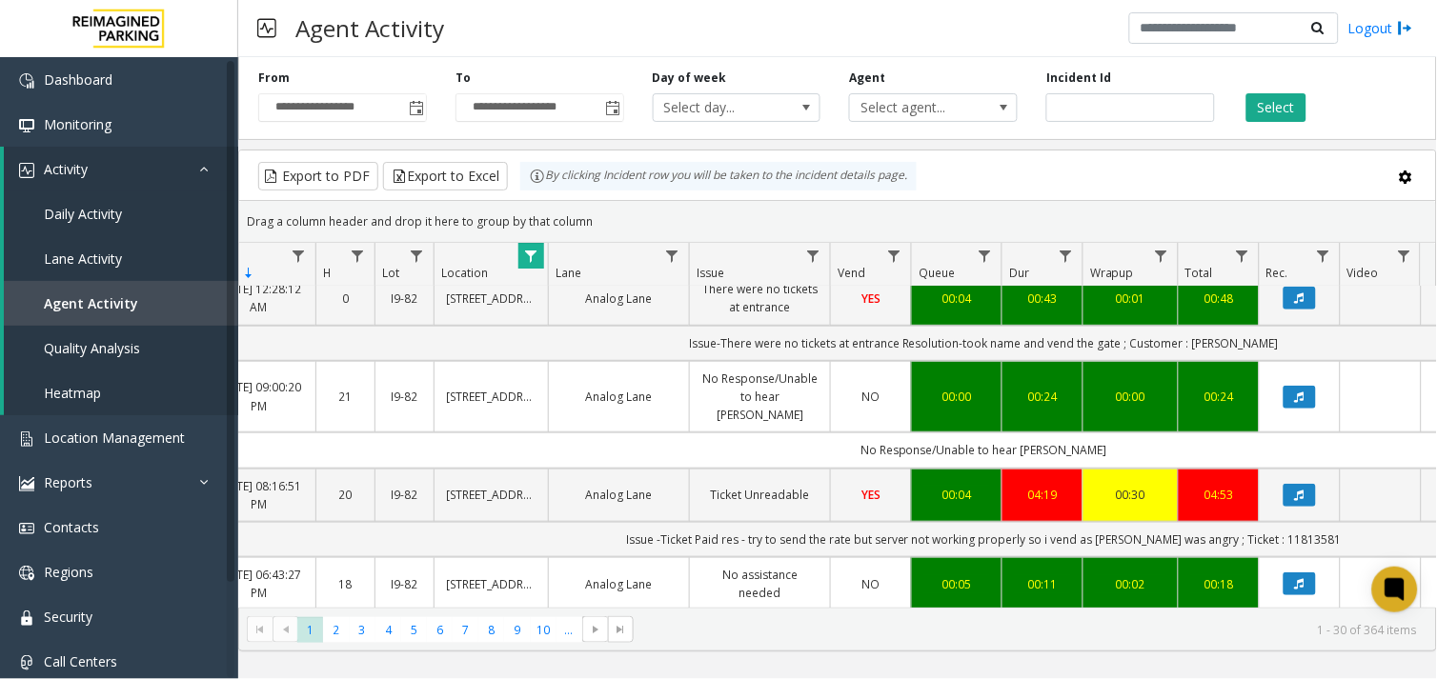
scroll to position [2011, 145]
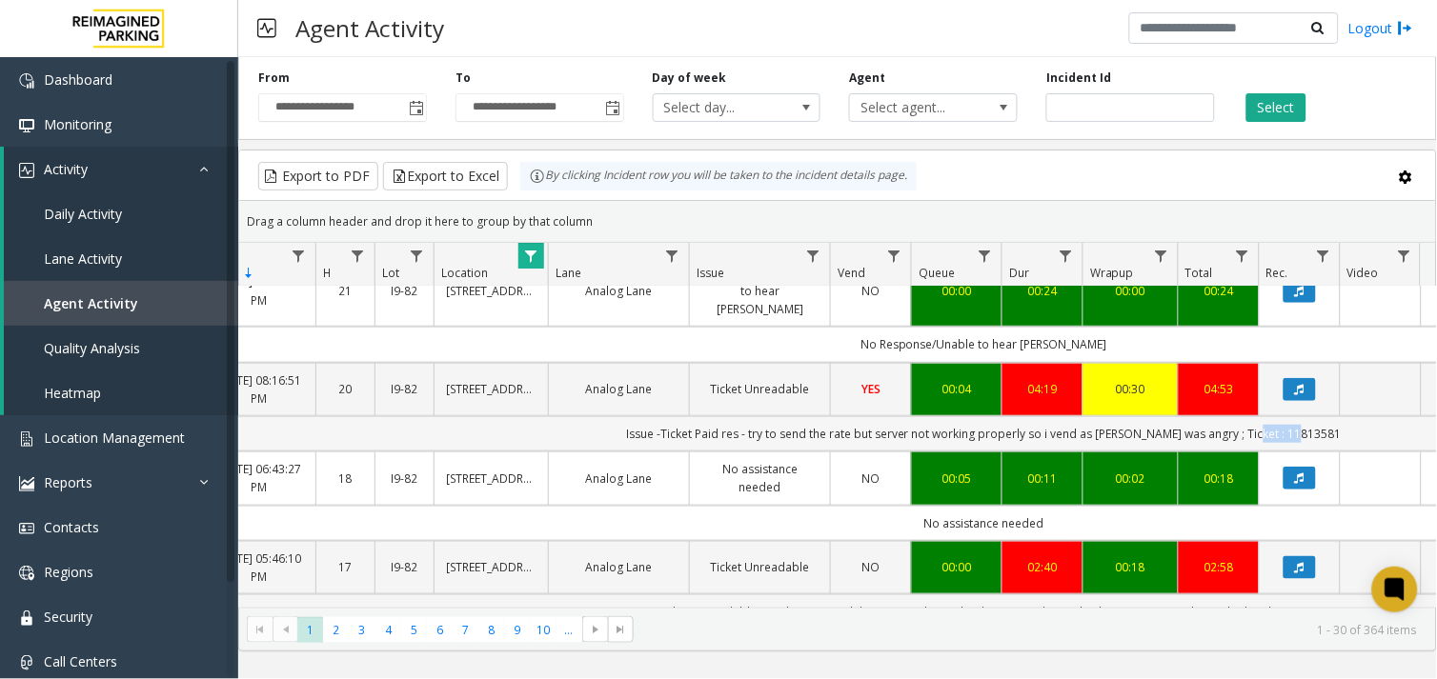
drag, startPoint x: 1313, startPoint y: 398, endPoint x: 1261, endPoint y: 400, distance: 51.5
click at [1261, 416] on td "Issue -Ticket Paid res - try to send the rate but server not working properly s…" at bounding box center [984, 433] width 1718 height 35
copy td "11813581"
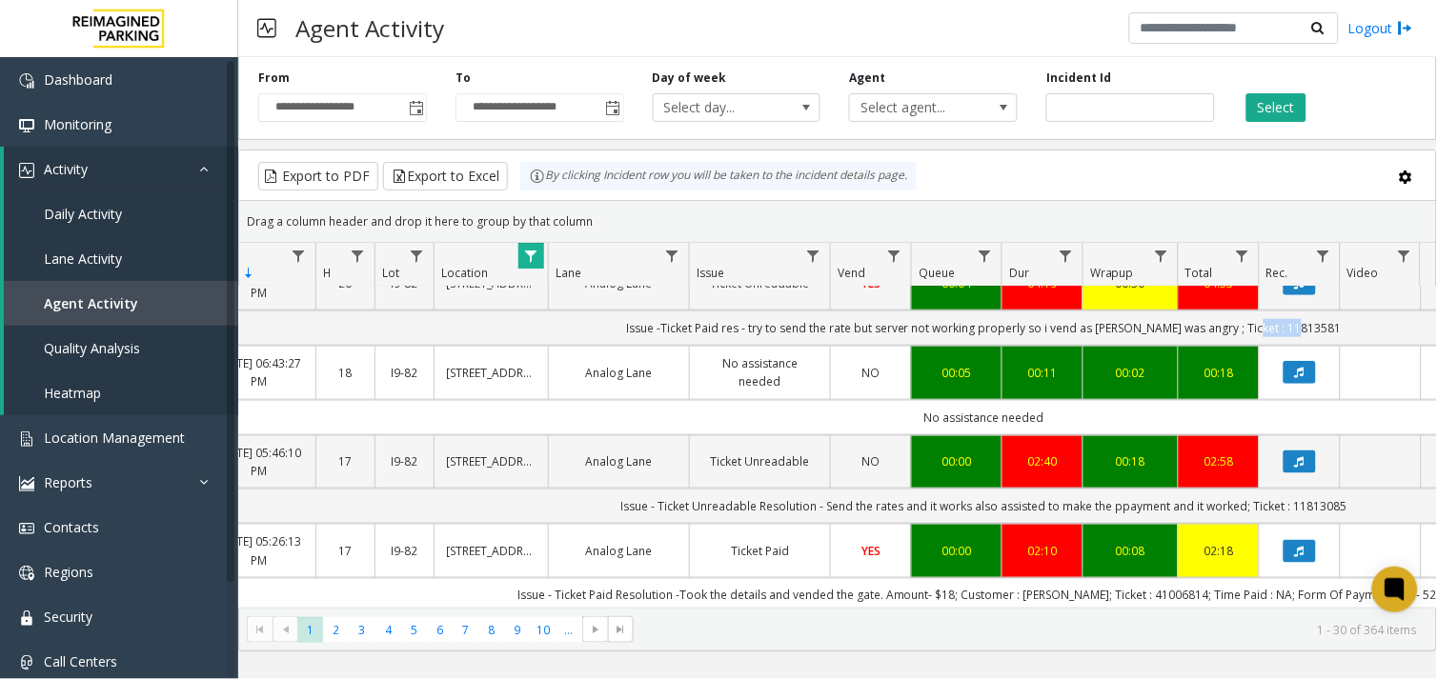
scroll to position [2223, 145]
